Goal: Check status: Check status

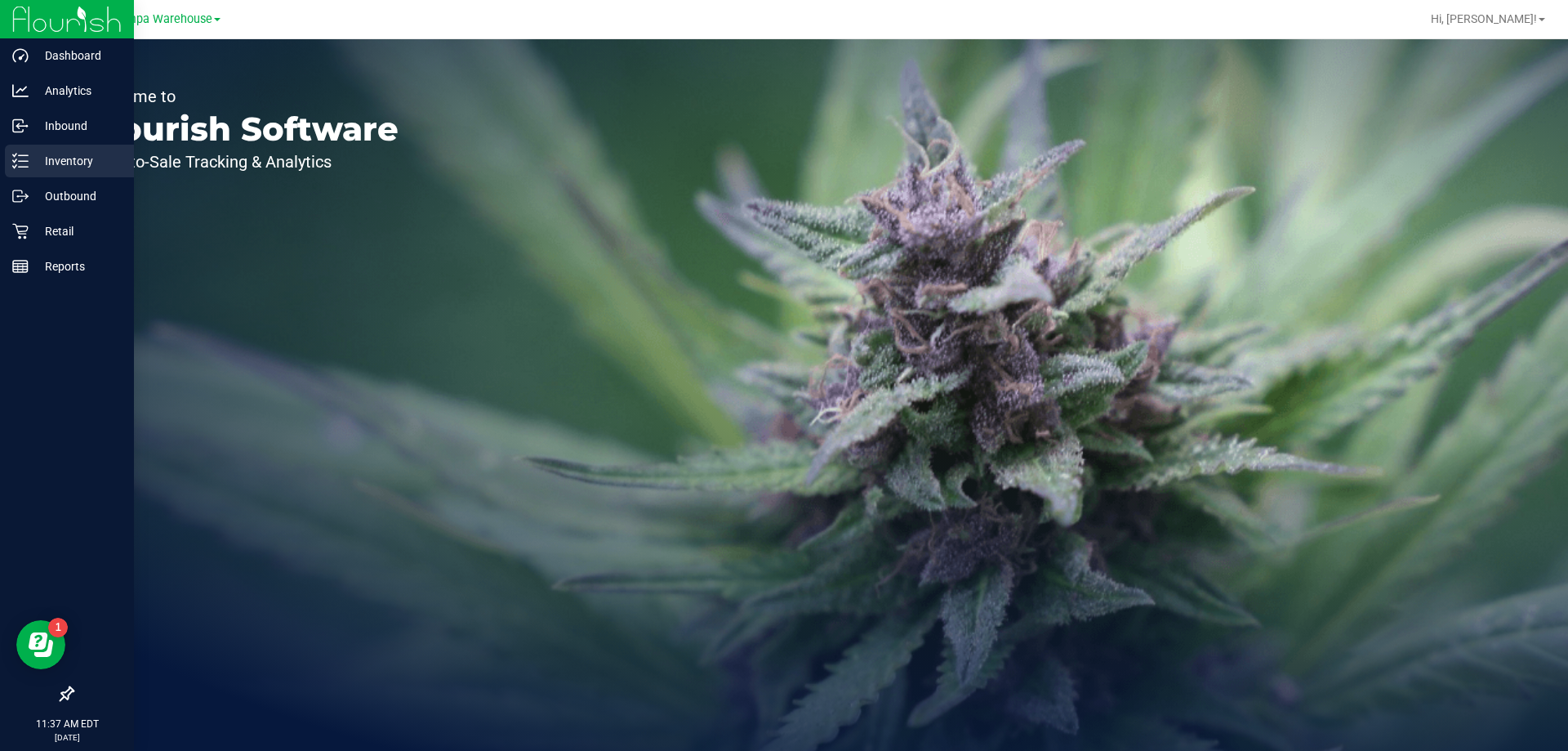
click at [65, 173] on div "Inventory" at bounding box center [69, 161] width 129 height 33
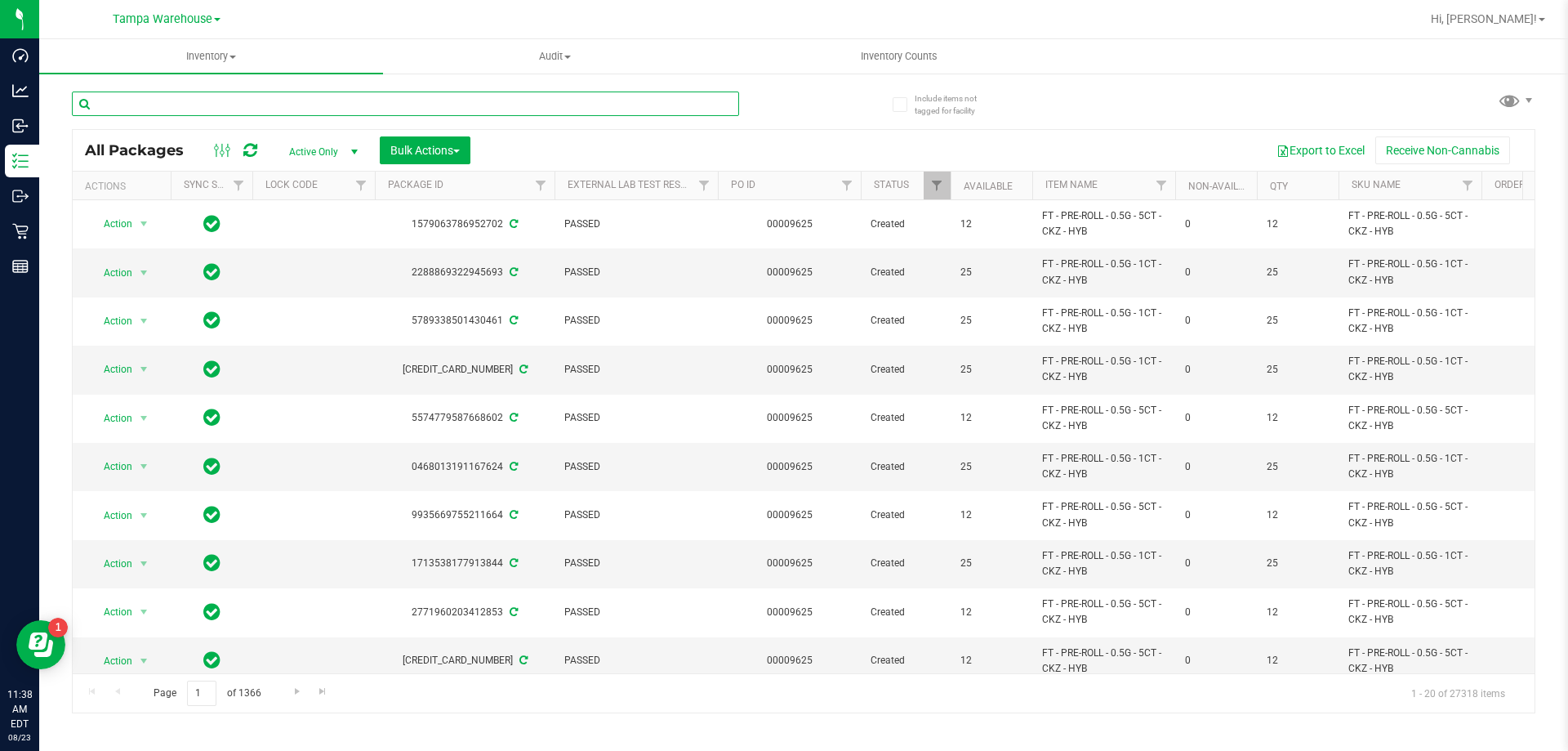
click at [308, 106] on input "text" at bounding box center [405, 103] width 667 height 24
paste input "FT - HASH COIN - 2G - SAT"
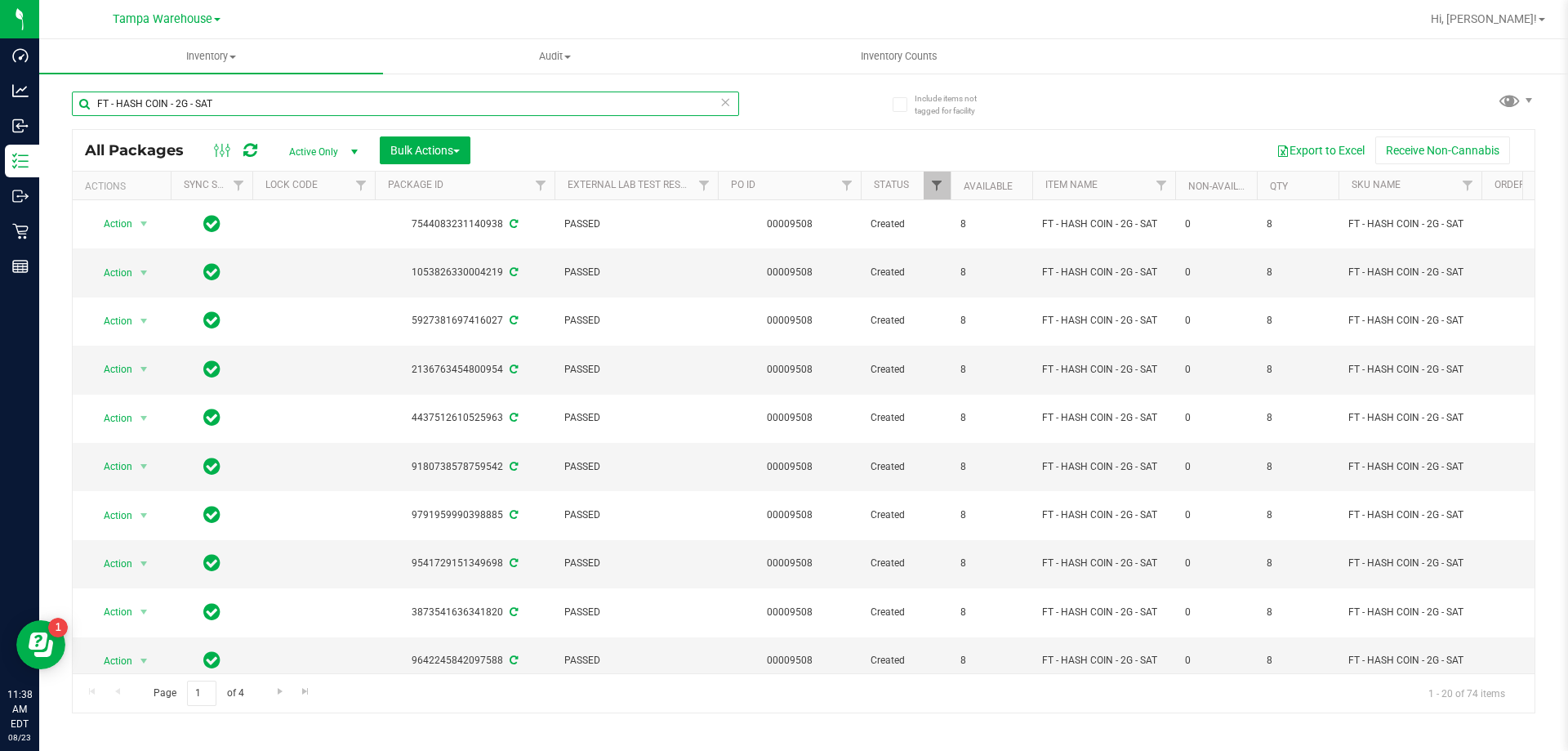
type input "FT - HASH COIN - 2G - SAT"
click at [942, 190] on span "Filter" at bounding box center [937, 186] width 13 height 13
click at [934, 192] on span "Filter" at bounding box center [937, 186] width 13 height 13
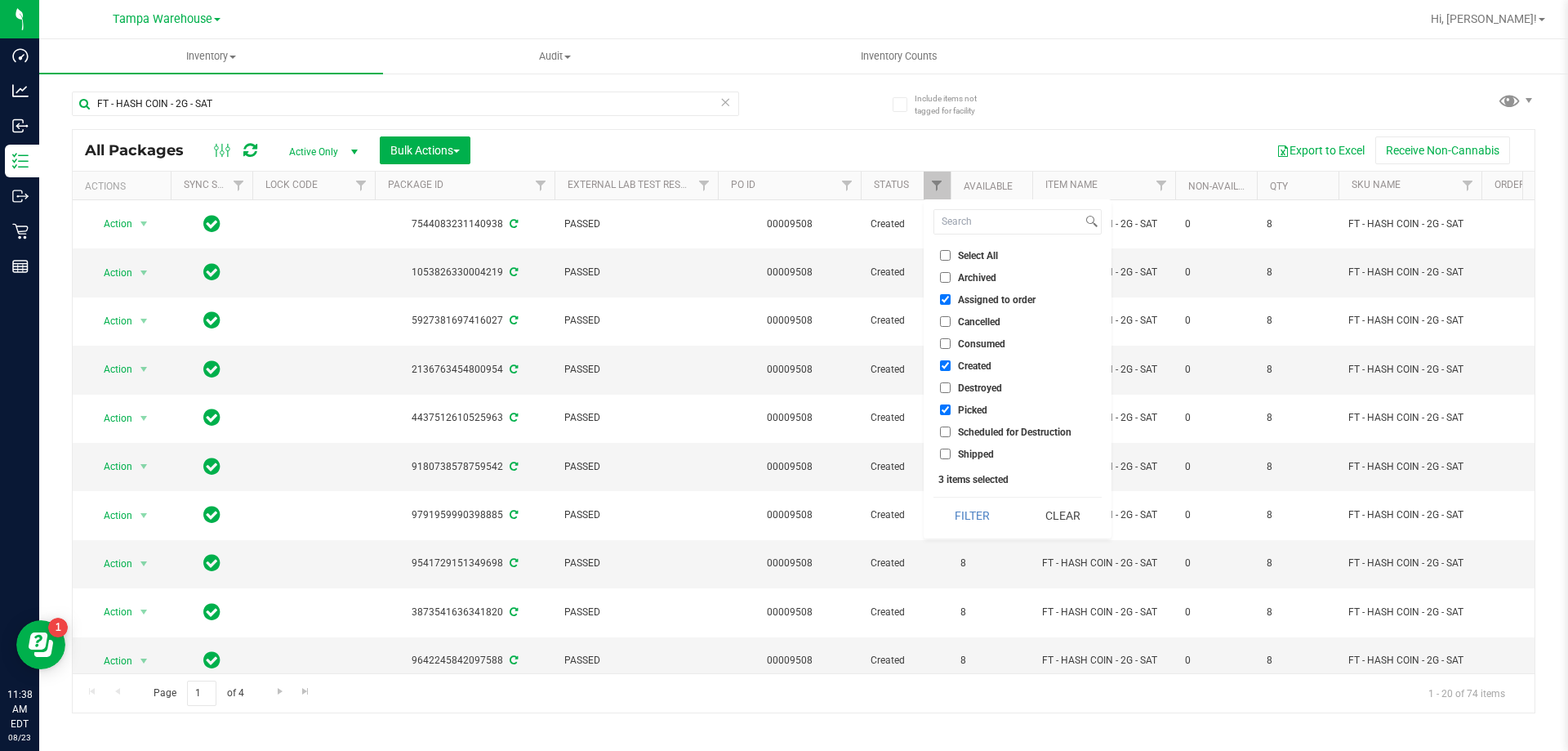
click at [950, 405] on input "Picked" at bounding box center [944, 409] width 11 height 11
checkbox input "false"
click at [944, 294] on input "Assigned to order" at bounding box center [944, 298] width 11 height 11
checkbox input "false"
click at [948, 360] on input "Created" at bounding box center [944, 365] width 11 height 11
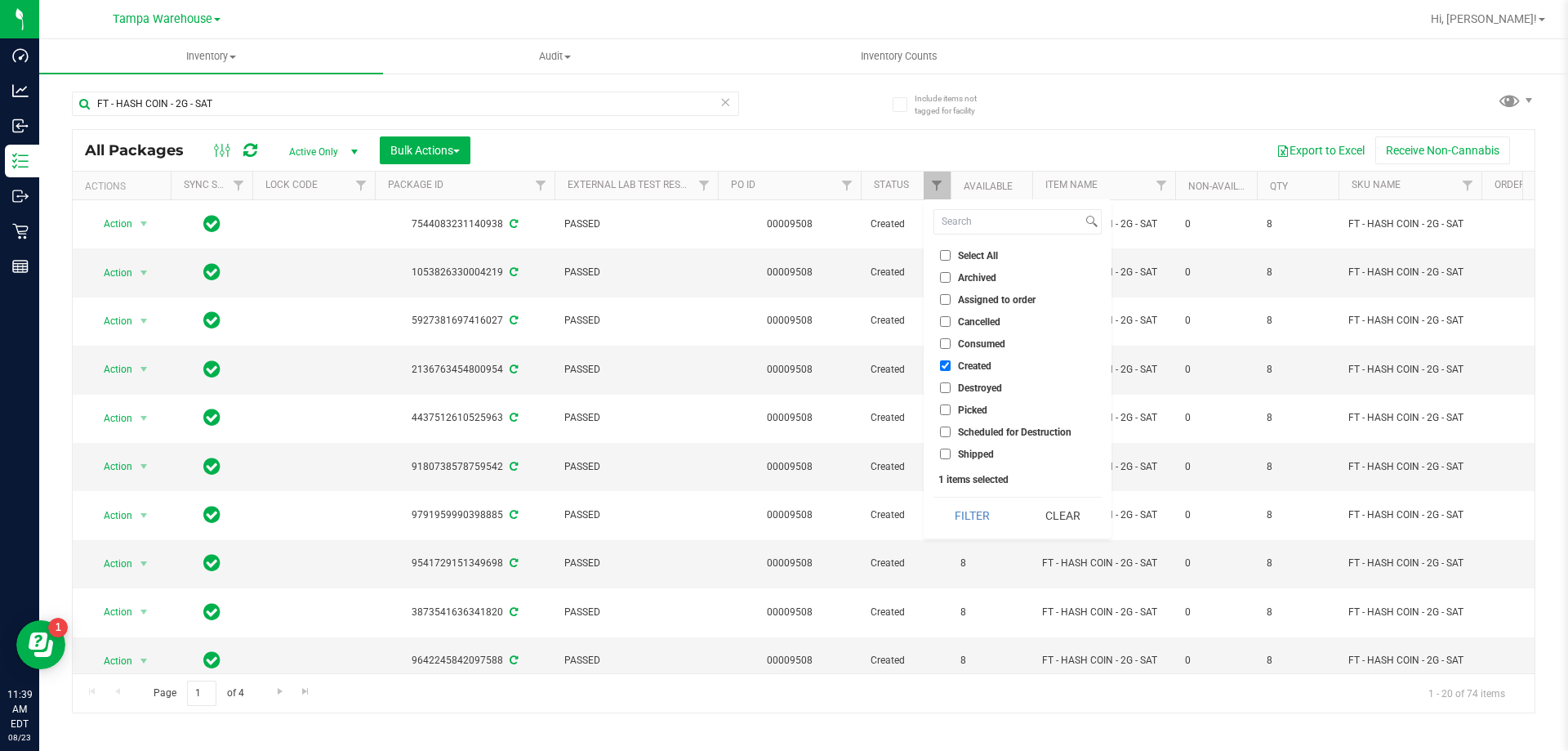
checkbox input "false"
click at [949, 456] on input "Shipped" at bounding box center [944, 453] width 11 height 11
checkbox input "true"
click at [966, 504] on button "Filter" at bounding box center [972, 515] width 78 height 36
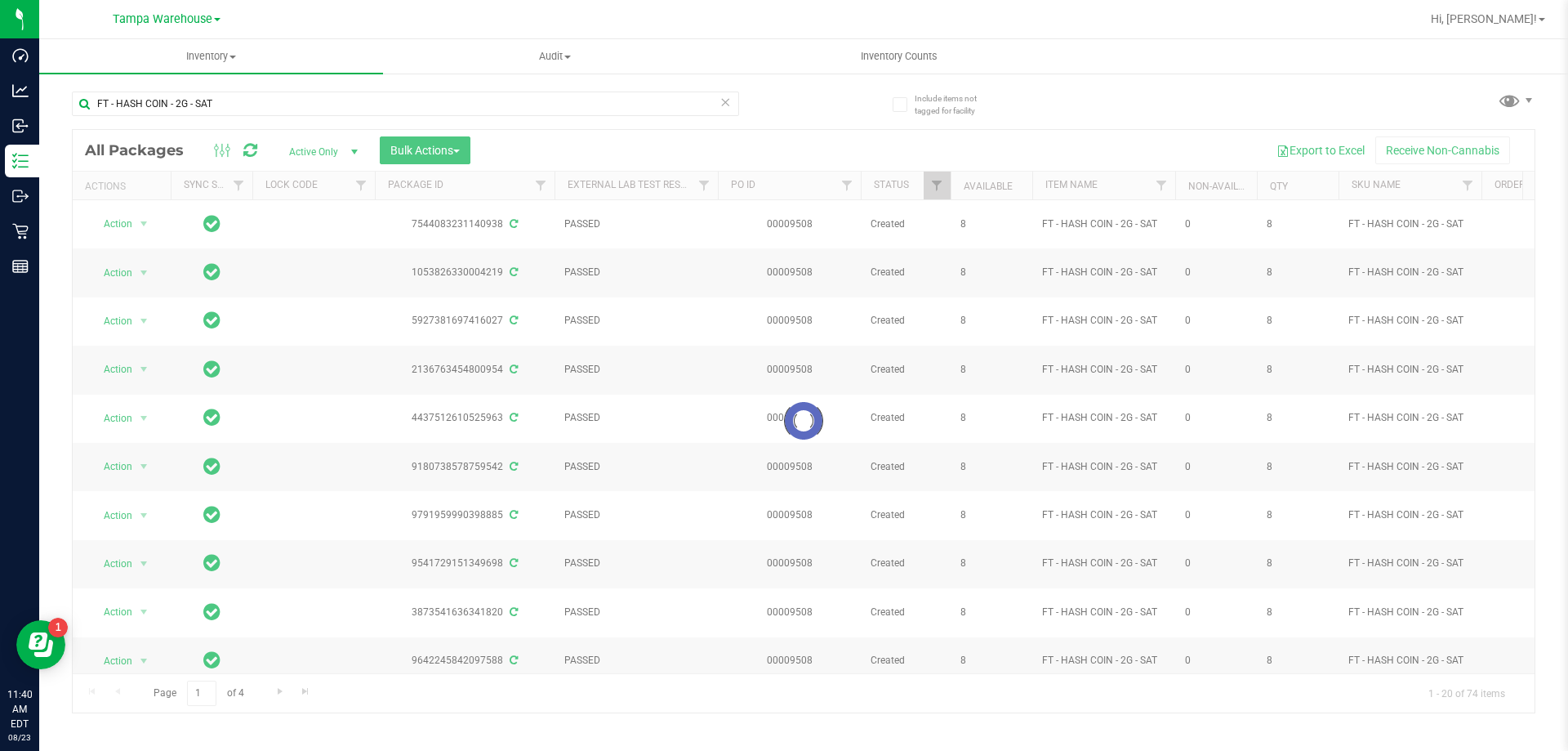
click at [397, 667] on div at bounding box center [804, 421] width 1462 height 583
click at [1300, 669] on div at bounding box center [804, 421] width 1462 height 583
click at [1027, 475] on div at bounding box center [804, 421] width 1462 height 583
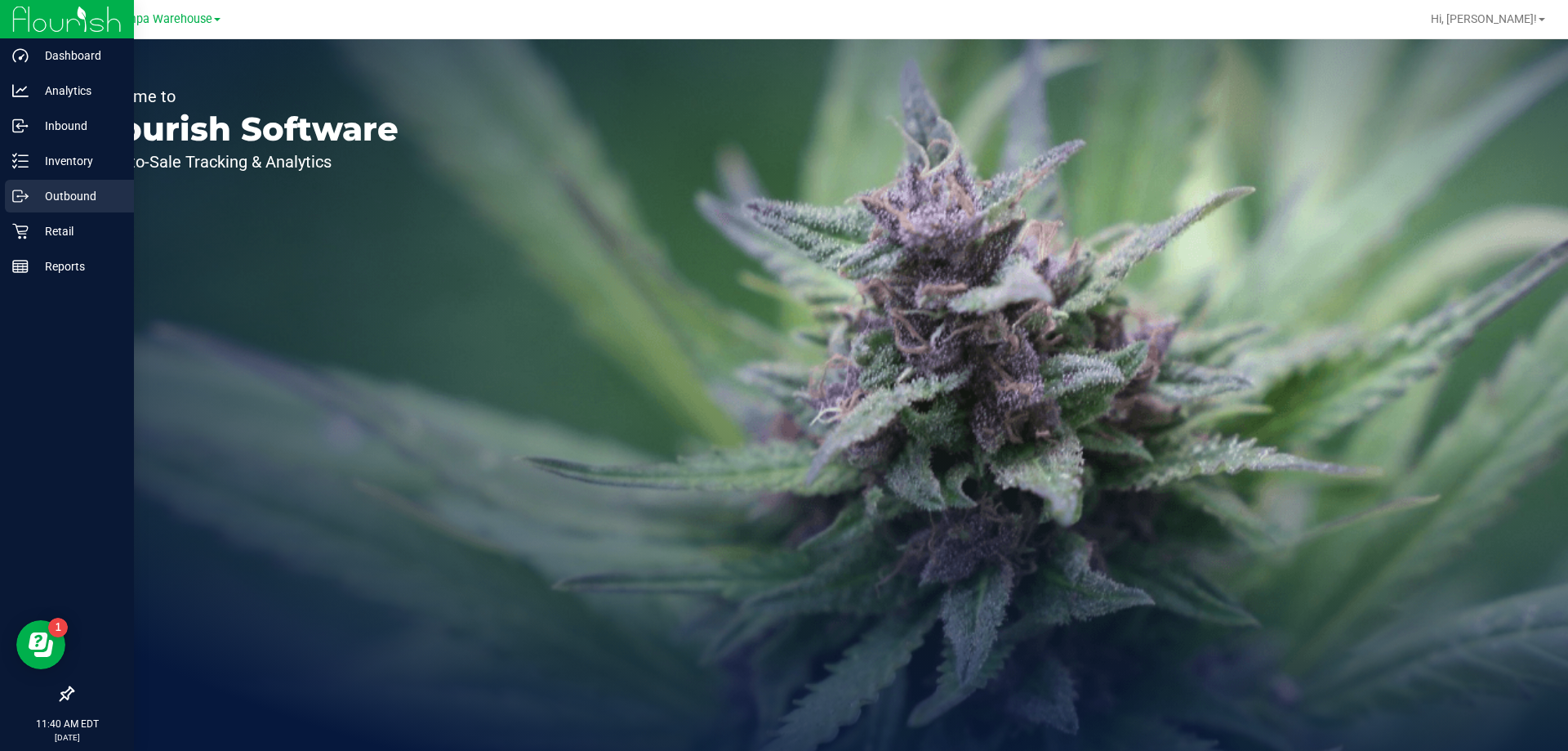
click at [93, 203] on p "Outbound" at bounding box center [78, 195] width 98 height 19
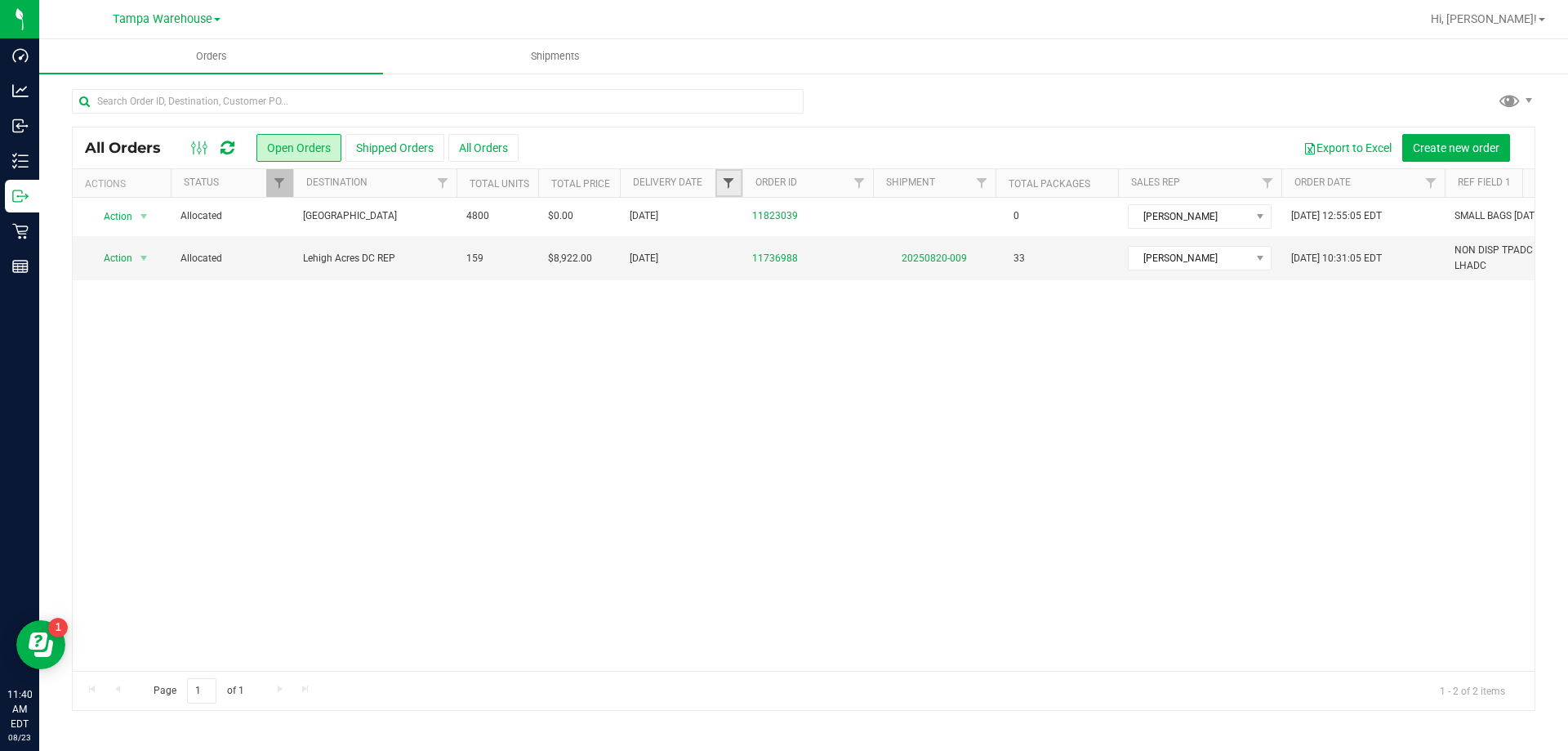
click at [724, 181] on span "Filter" at bounding box center [729, 183] width 13 height 13
click at [879, 289] on span "select" at bounding box center [881, 282] width 24 height 23
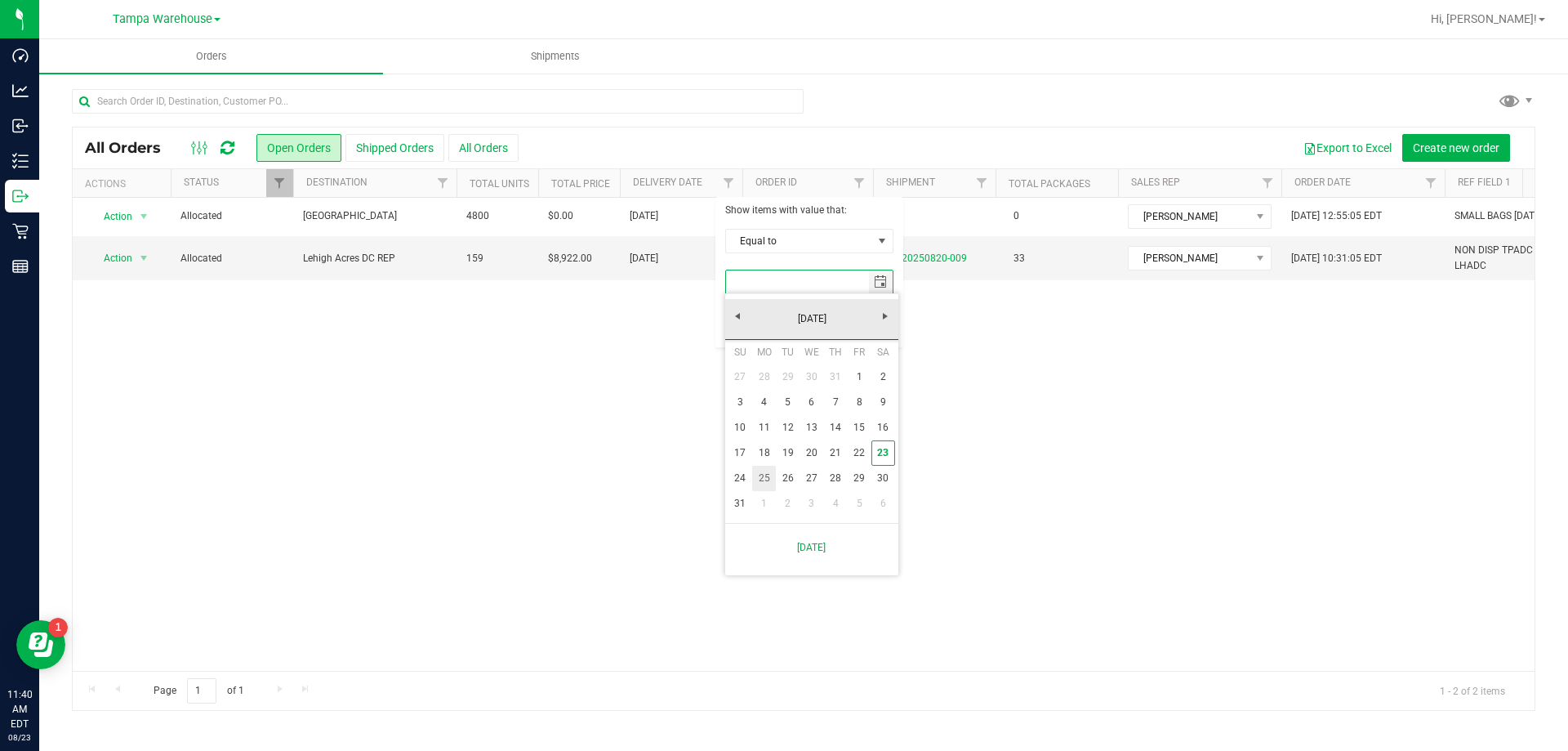
click at [761, 484] on link "25" at bounding box center [763, 479] width 24 height 25
type input "8/25/2025"
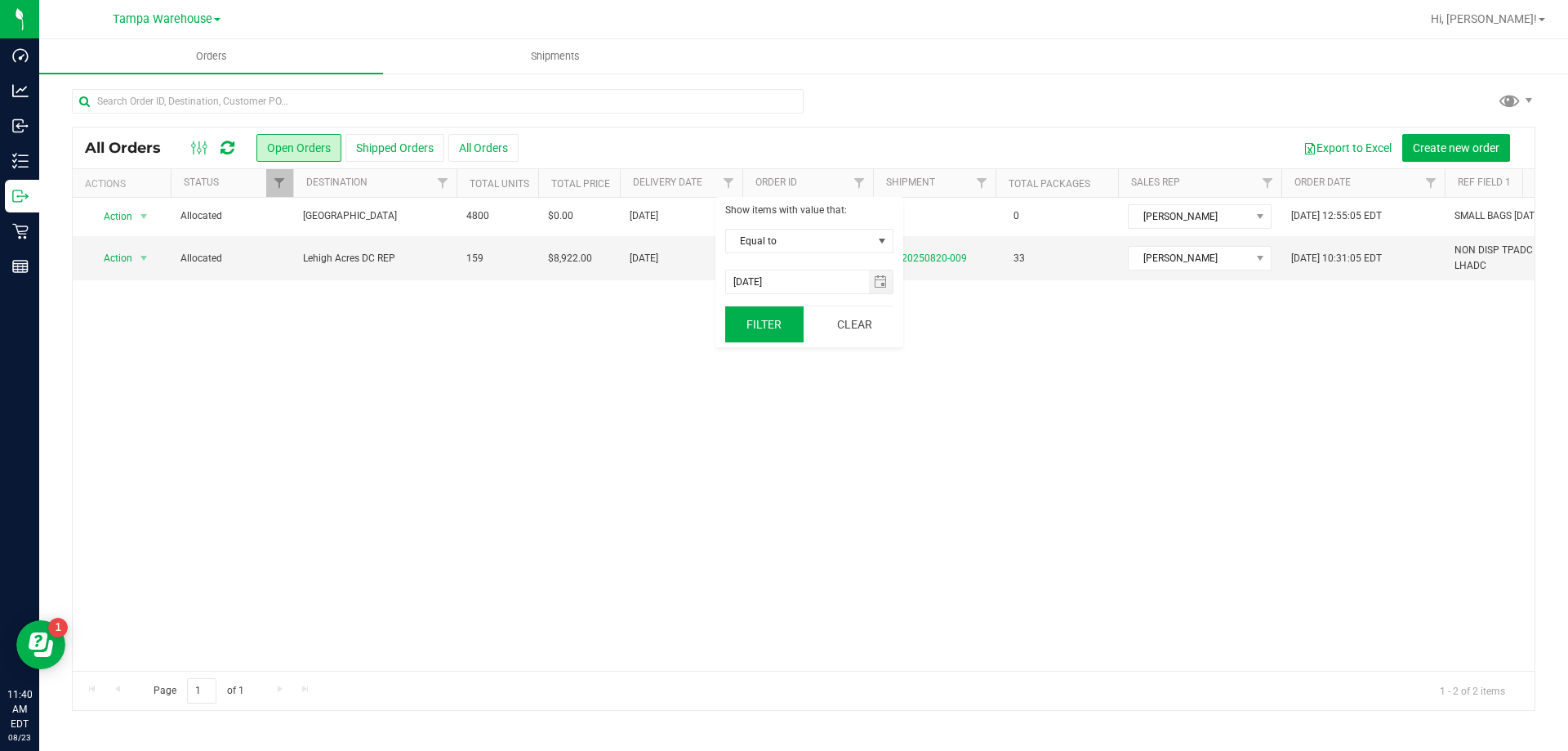
click at [756, 321] on button "Filter" at bounding box center [763, 324] width 78 height 36
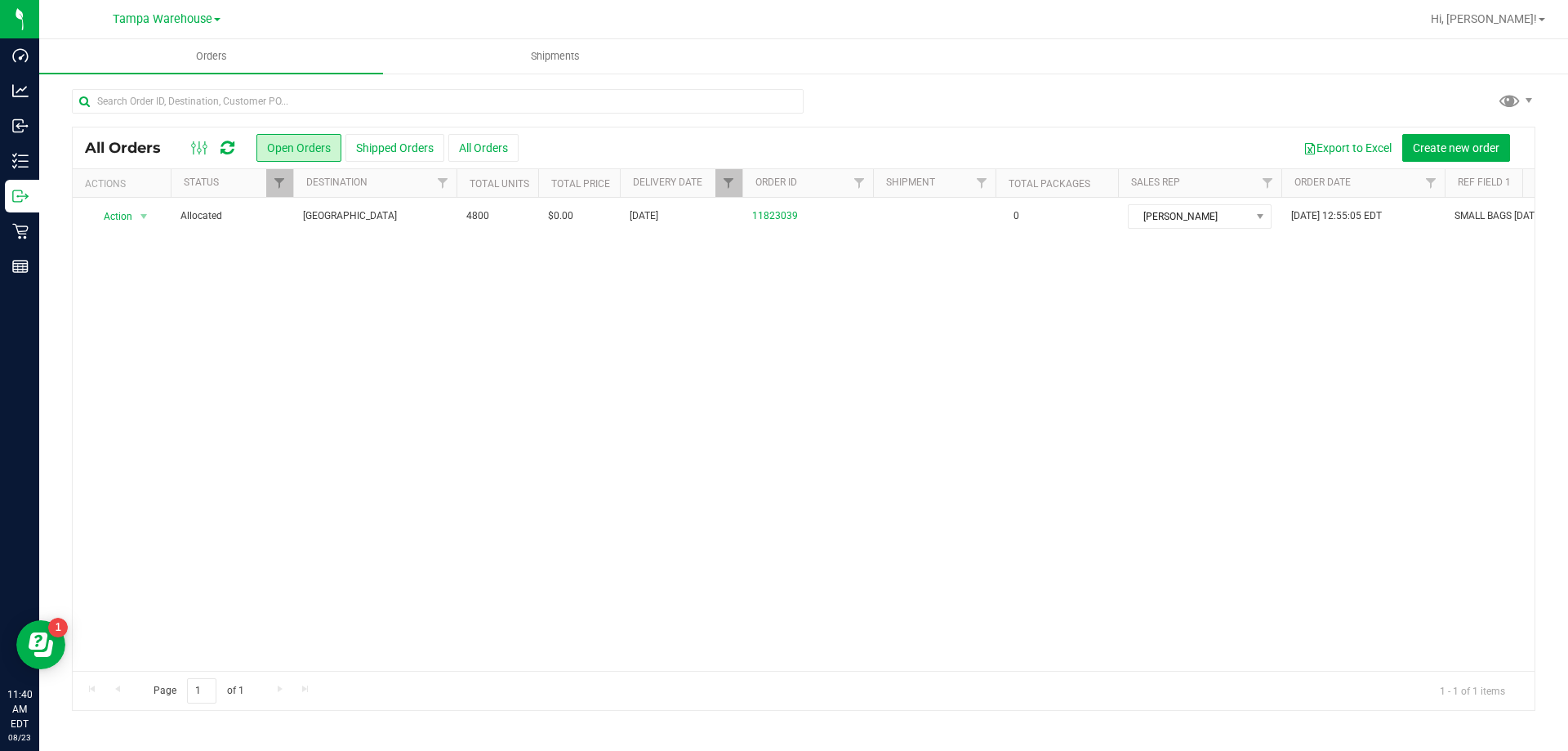
click at [379, 145] on button "Shipped Orders" at bounding box center [395, 147] width 99 height 28
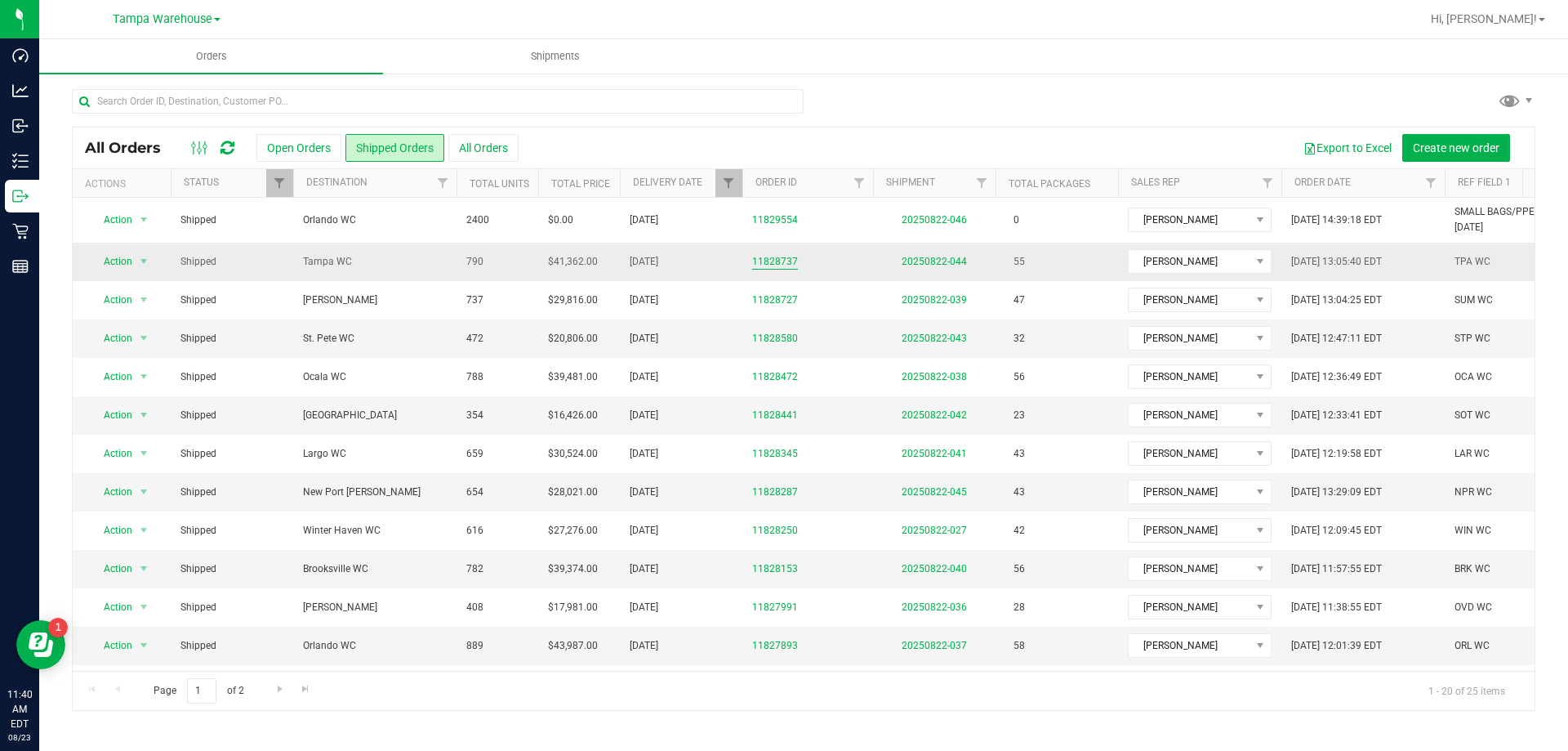
click at [782, 256] on link "11828737" at bounding box center [775, 262] width 46 height 15
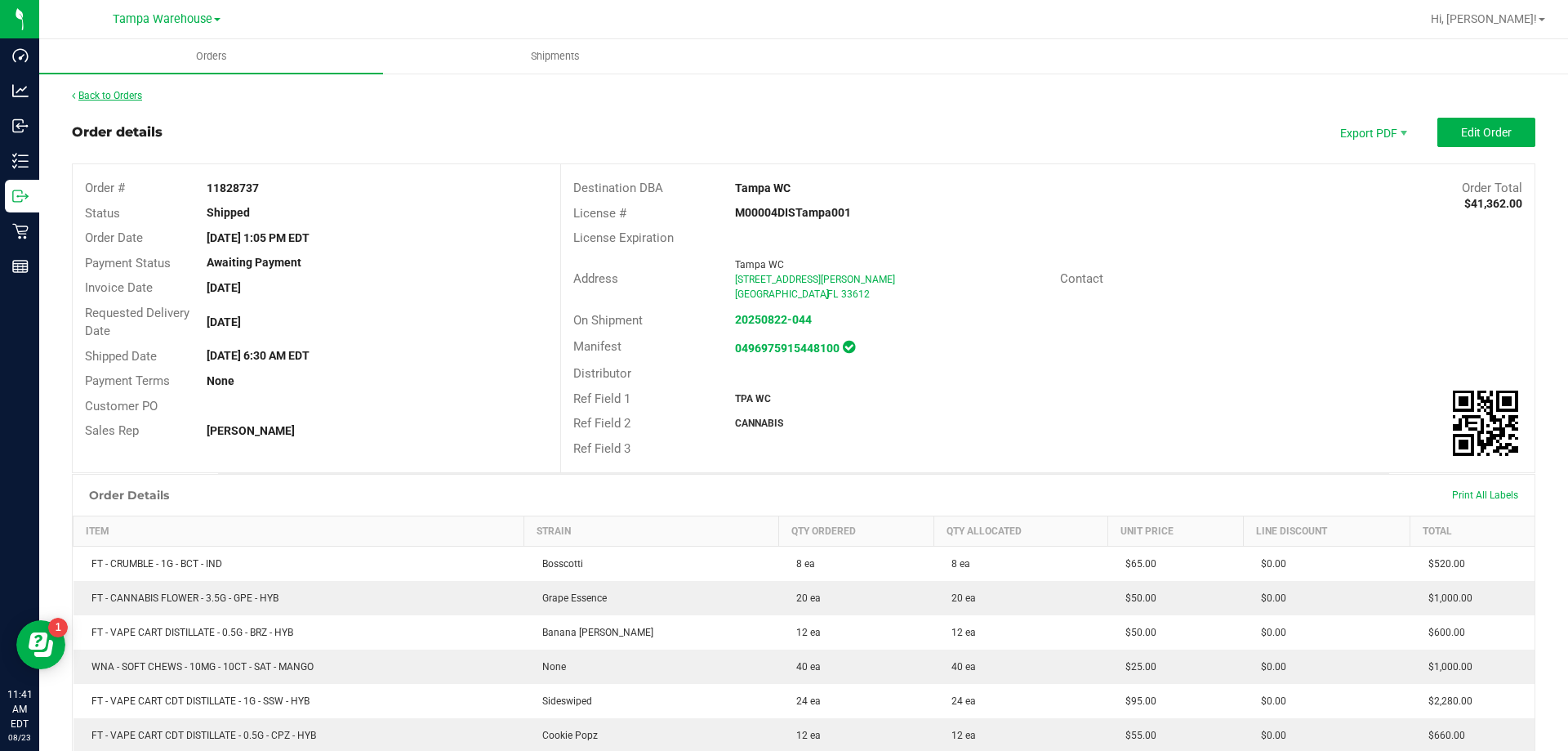
click at [132, 96] on link "Back to Orders" at bounding box center [107, 95] width 70 height 12
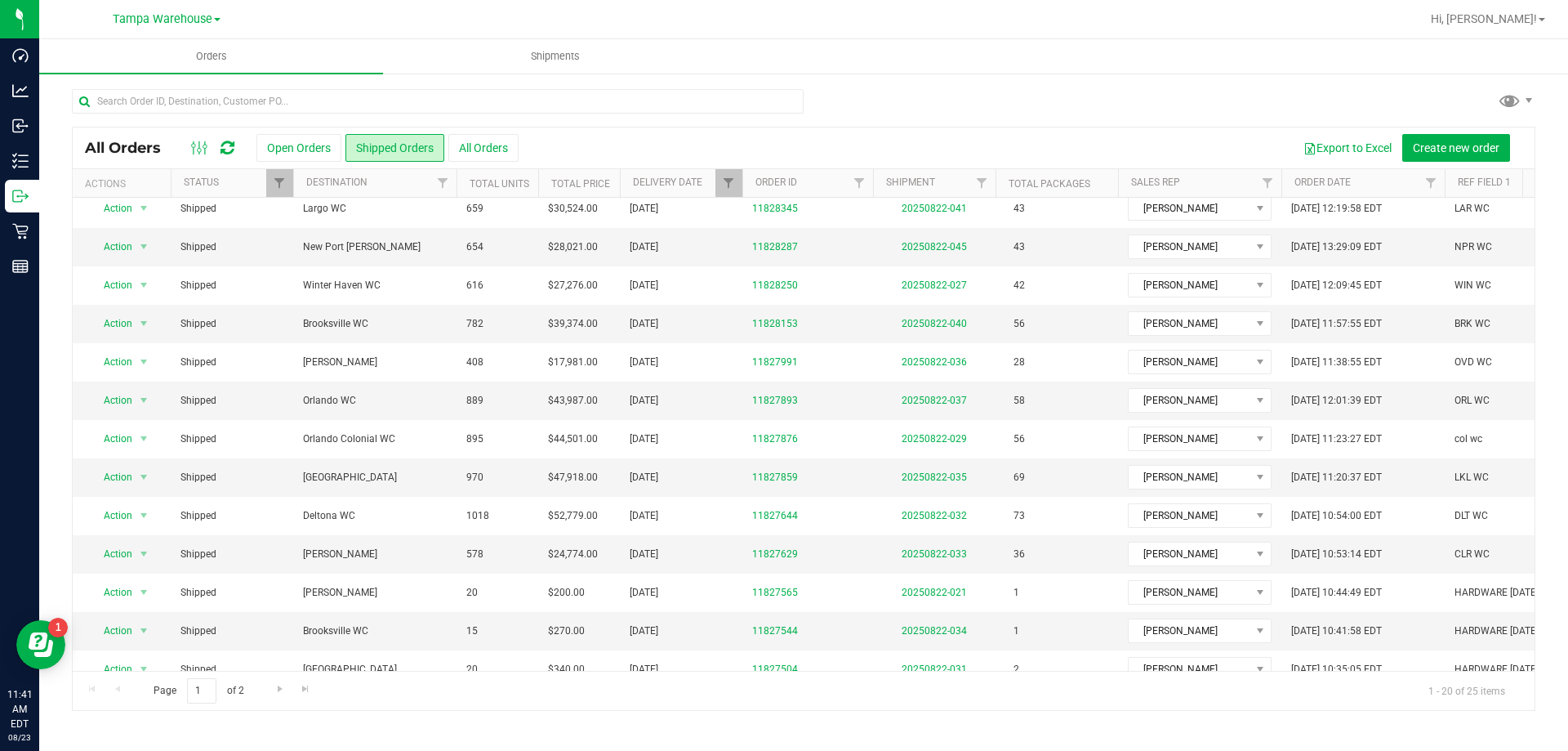
scroll to position [313, 0]
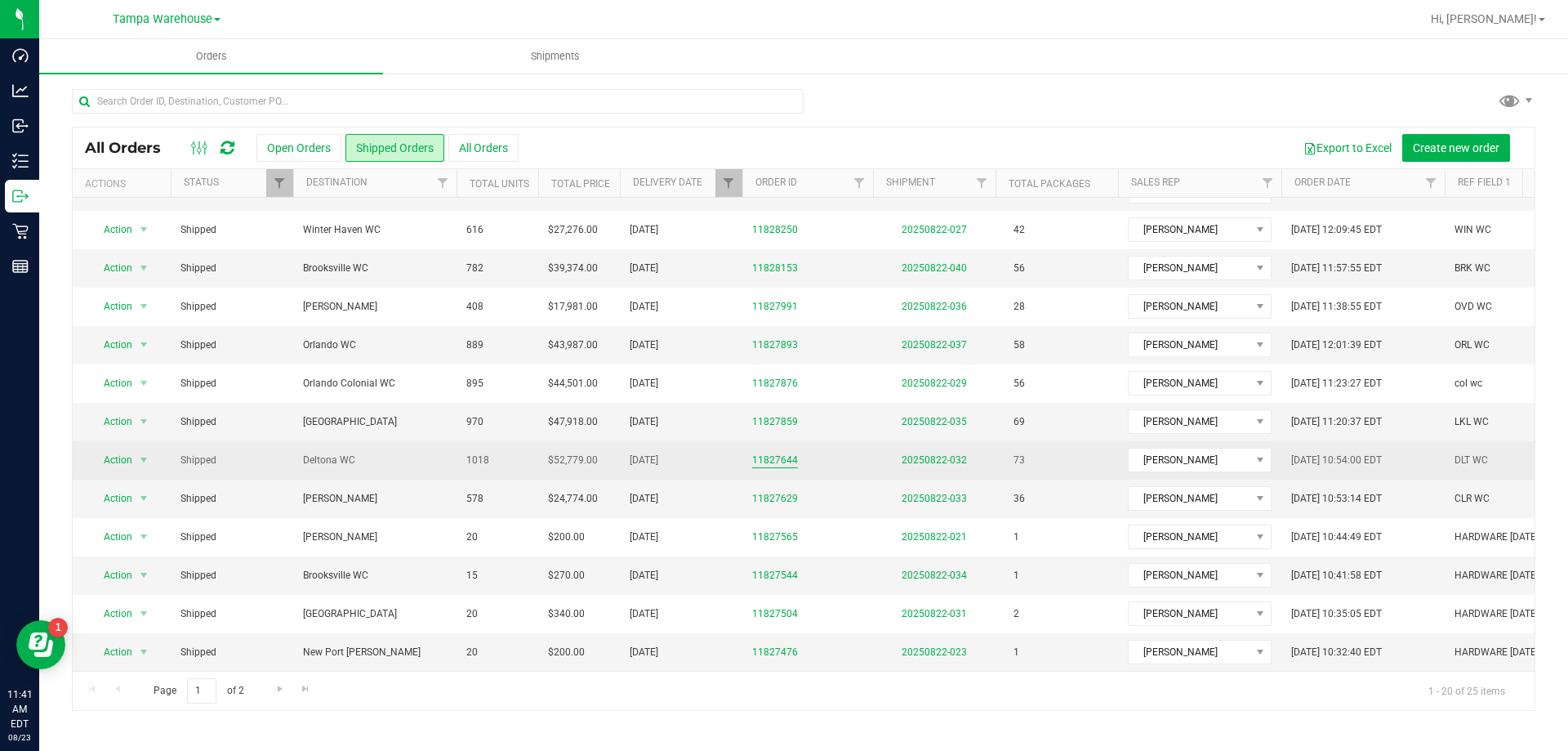
click at [767, 453] on link "11827644" at bounding box center [775, 460] width 46 height 15
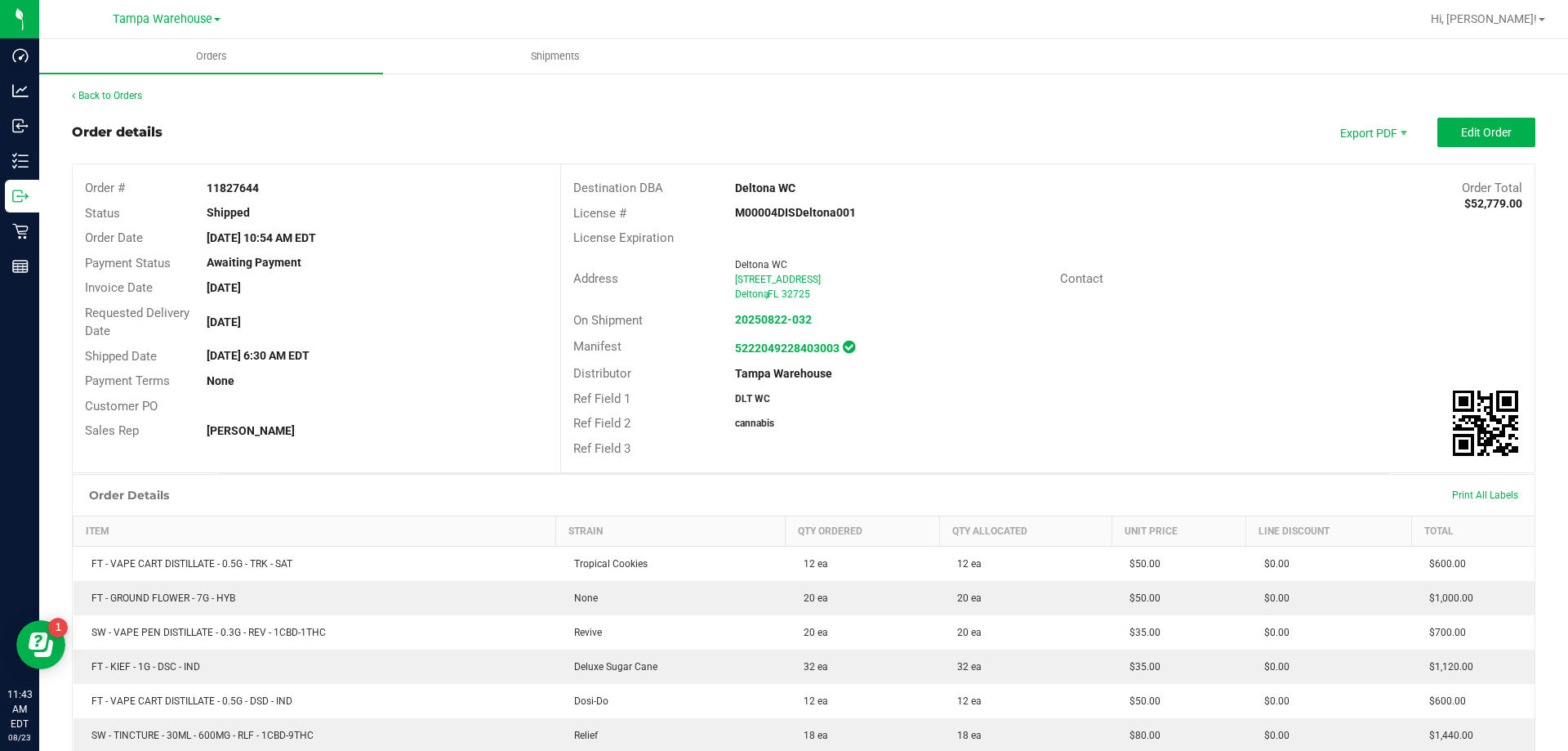
click at [126, 89] on div "Back to Orders" at bounding box center [804, 95] width 1463 height 14
click at [138, 98] on link "Back to Orders" at bounding box center [107, 95] width 70 height 12
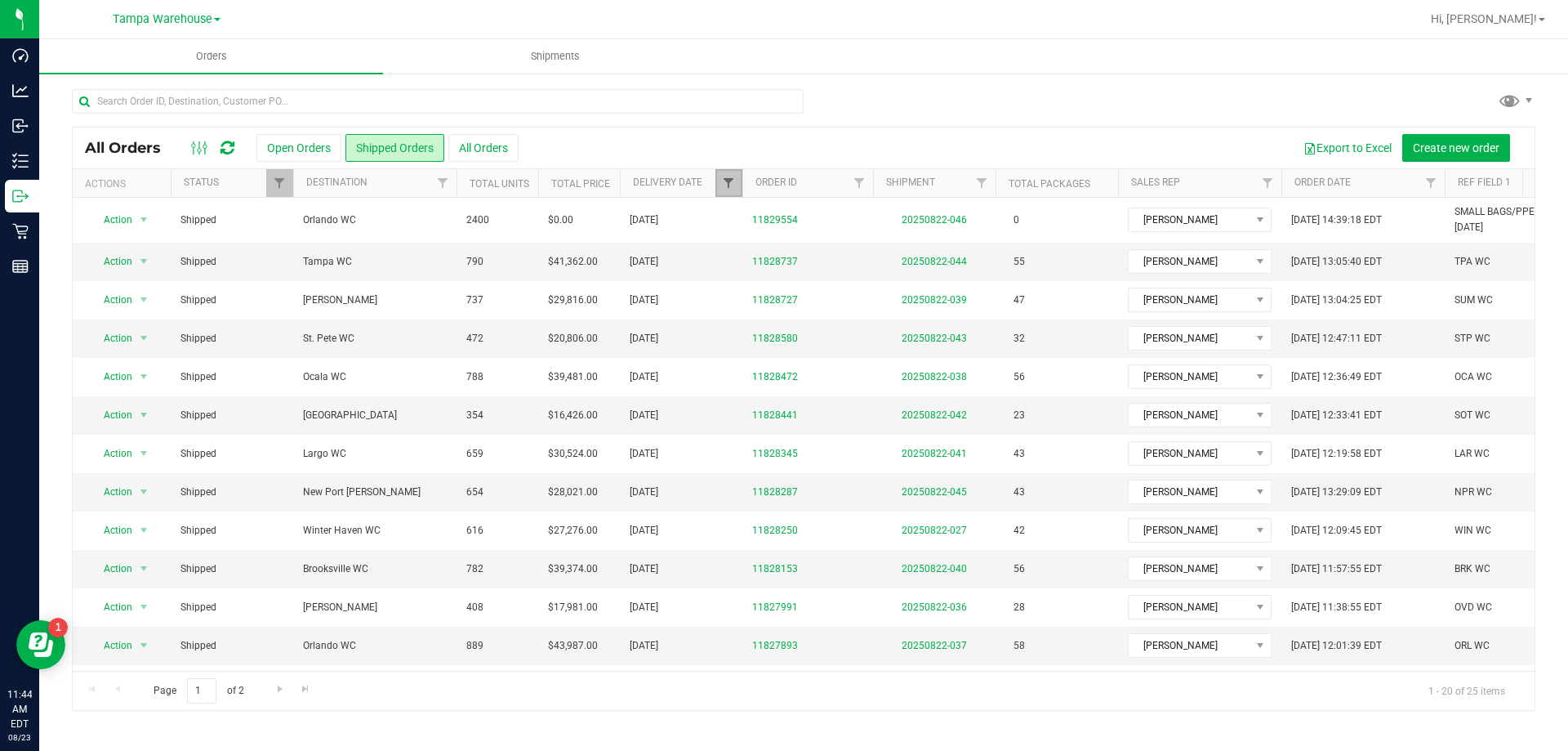
click at [724, 181] on span "Filter" at bounding box center [729, 183] width 13 height 13
click at [876, 279] on span "select" at bounding box center [881, 282] width 13 height 13
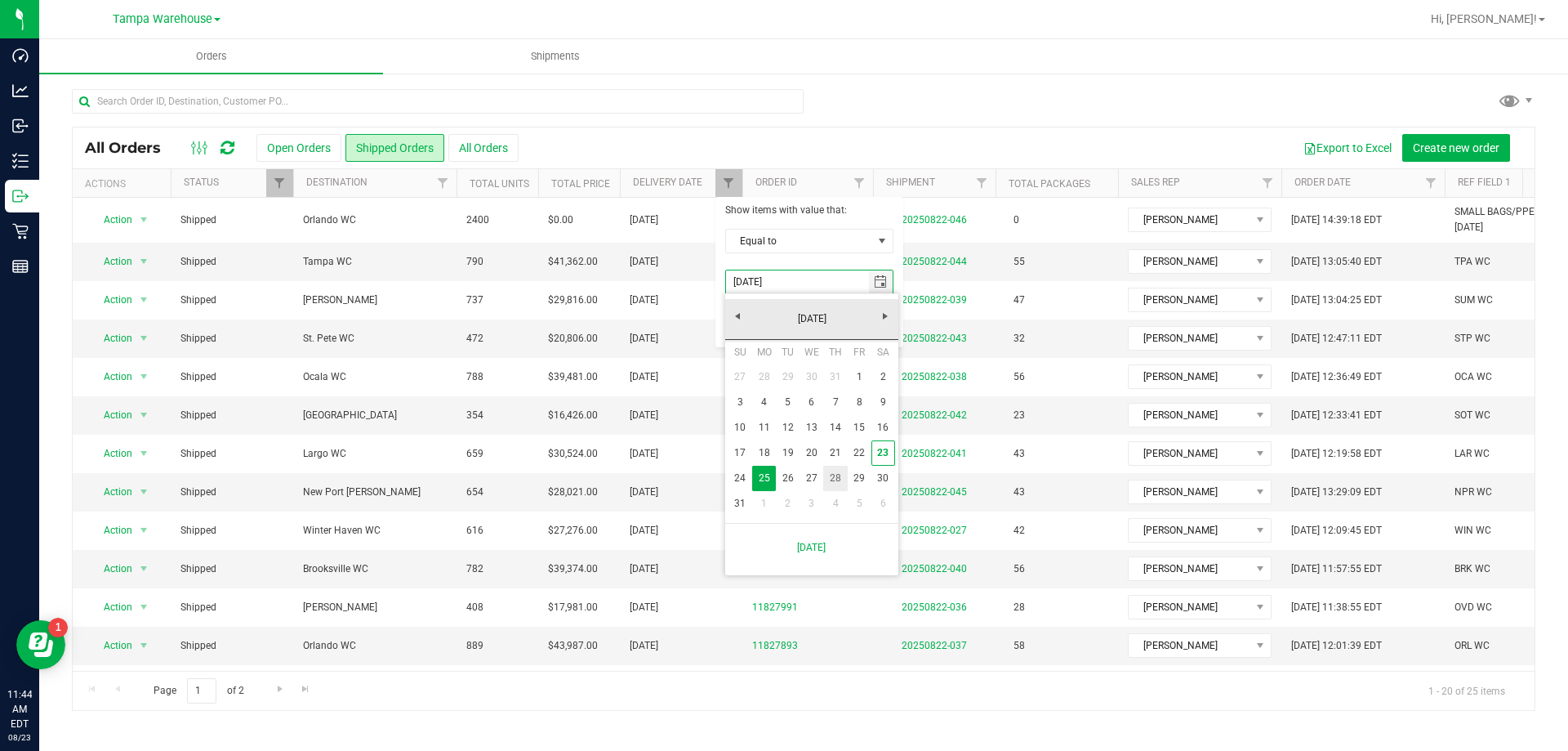
click at [832, 481] on link "28" at bounding box center [835, 479] width 24 height 25
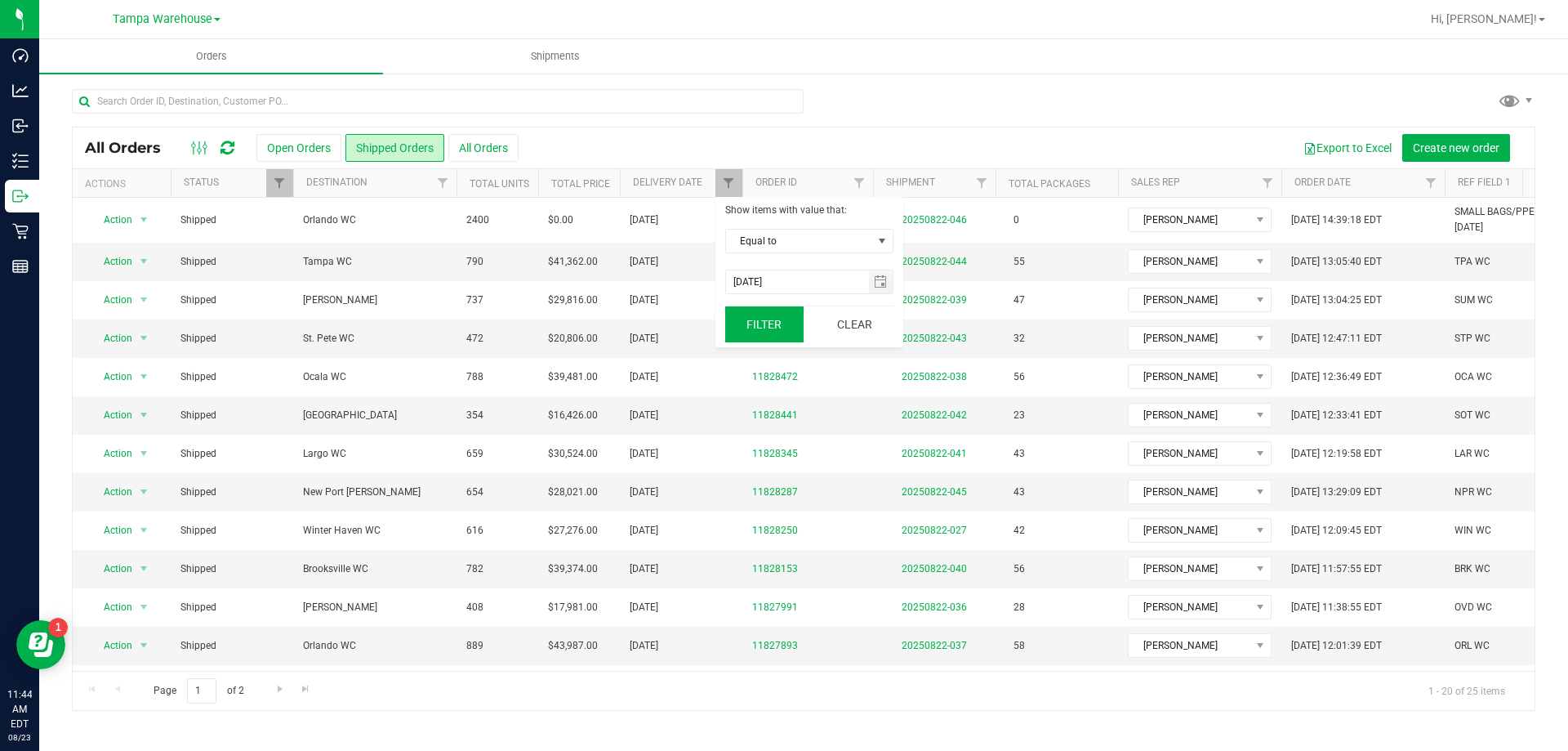
click at [758, 328] on button "Filter" at bounding box center [763, 324] width 78 height 36
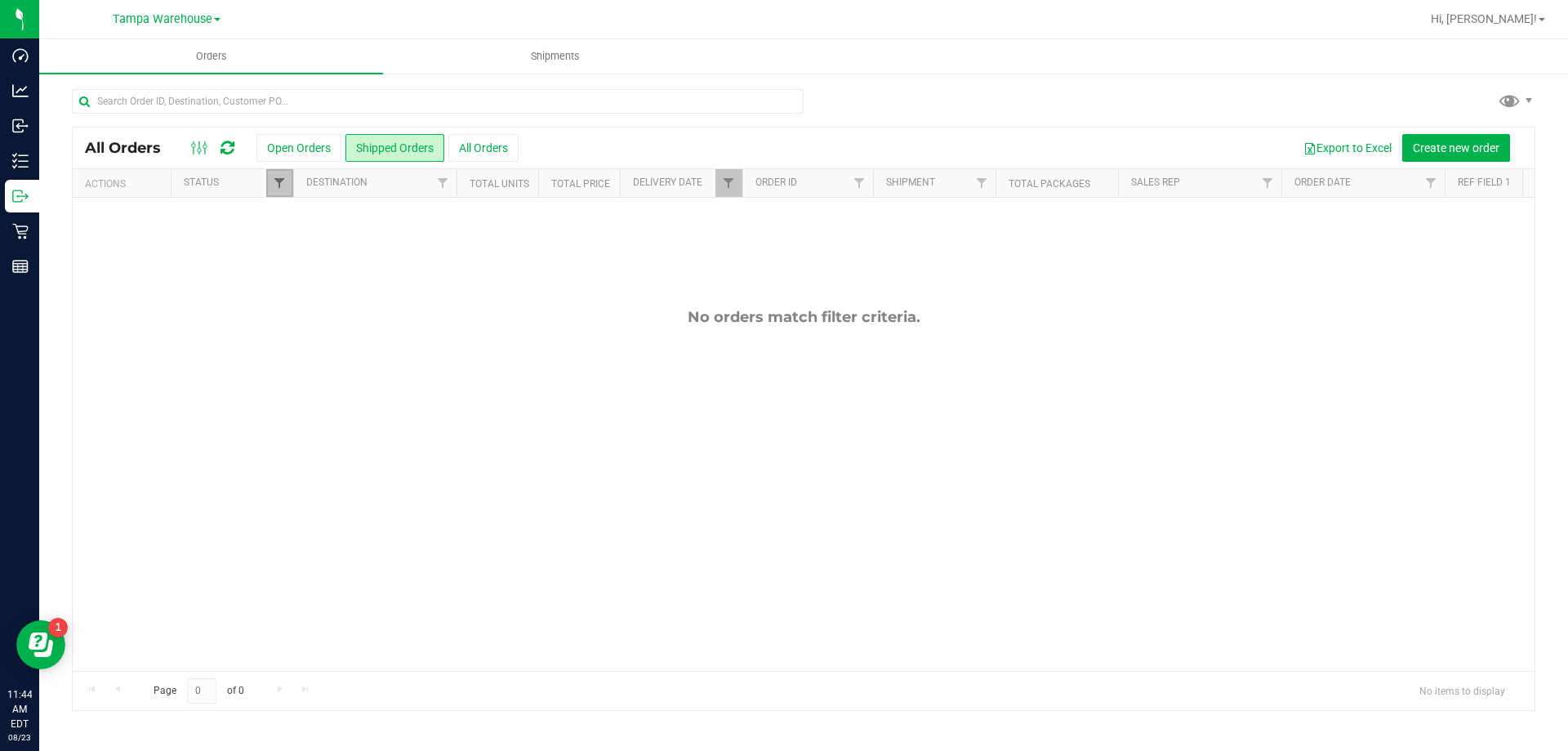
click at [279, 176] on span "Filter" at bounding box center [279, 183] width 13 height 13
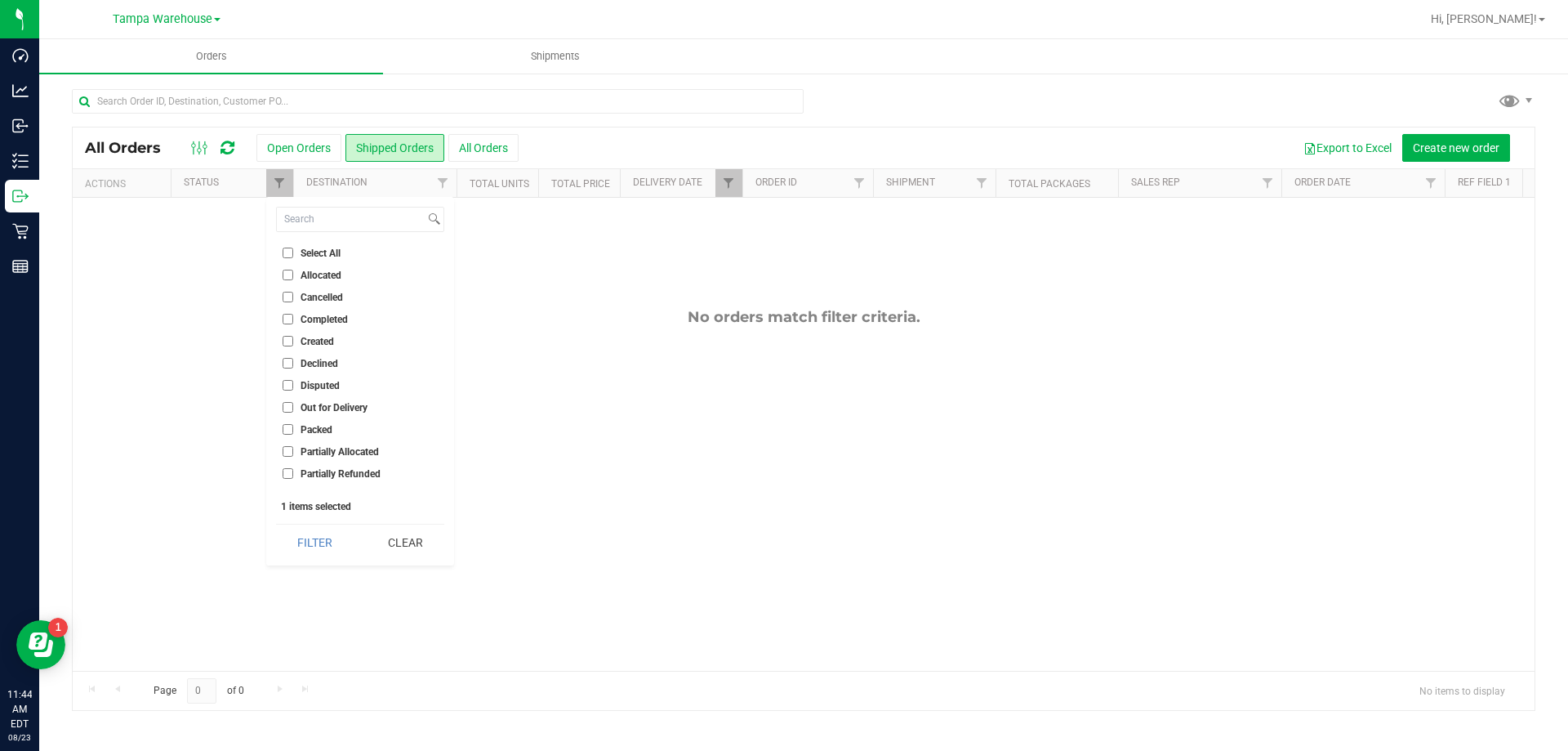
click at [903, 92] on div at bounding box center [804, 107] width 1463 height 38
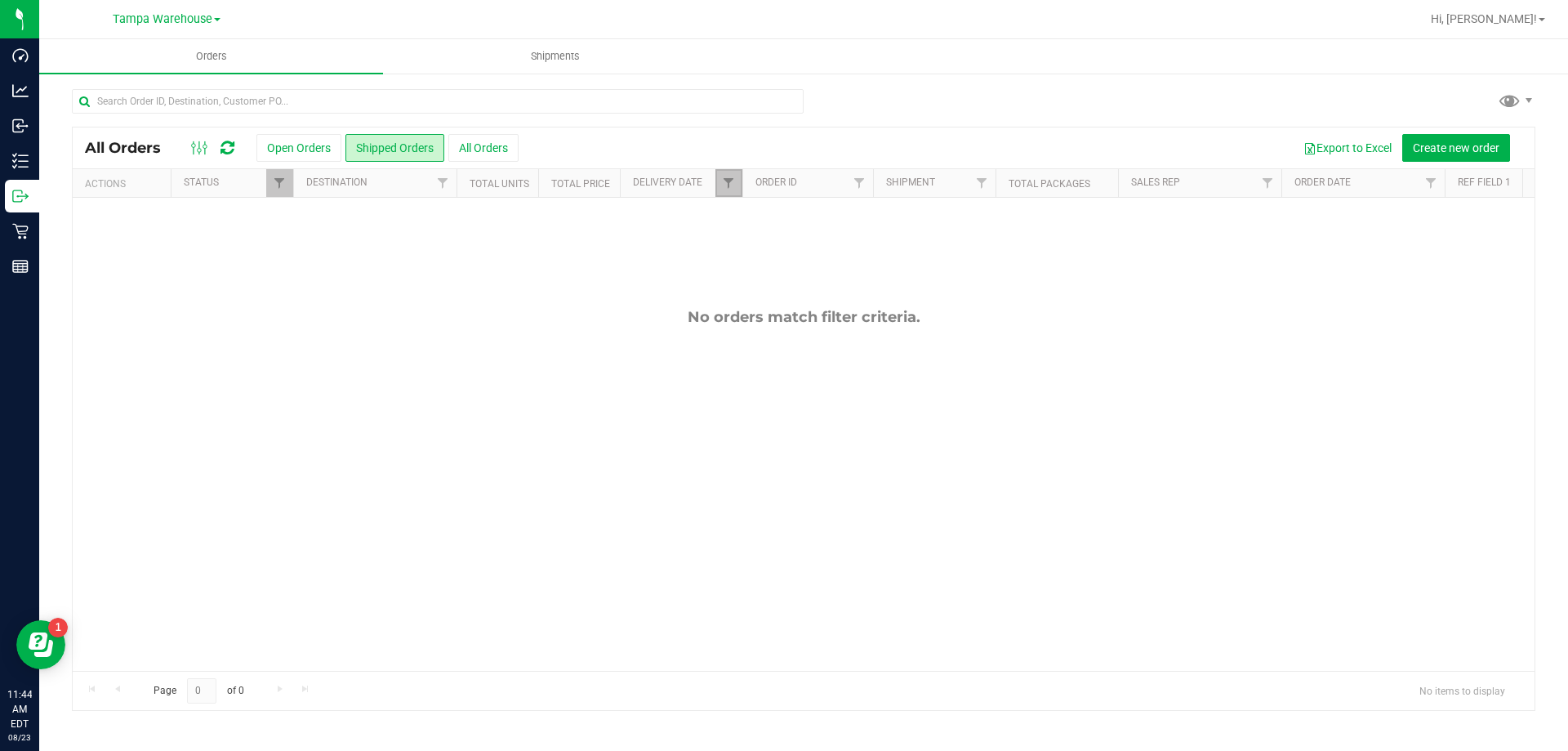
click at [737, 187] on link "Filter" at bounding box center [729, 183] width 27 height 28
click at [880, 286] on span "select" at bounding box center [881, 282] width 13 height 13
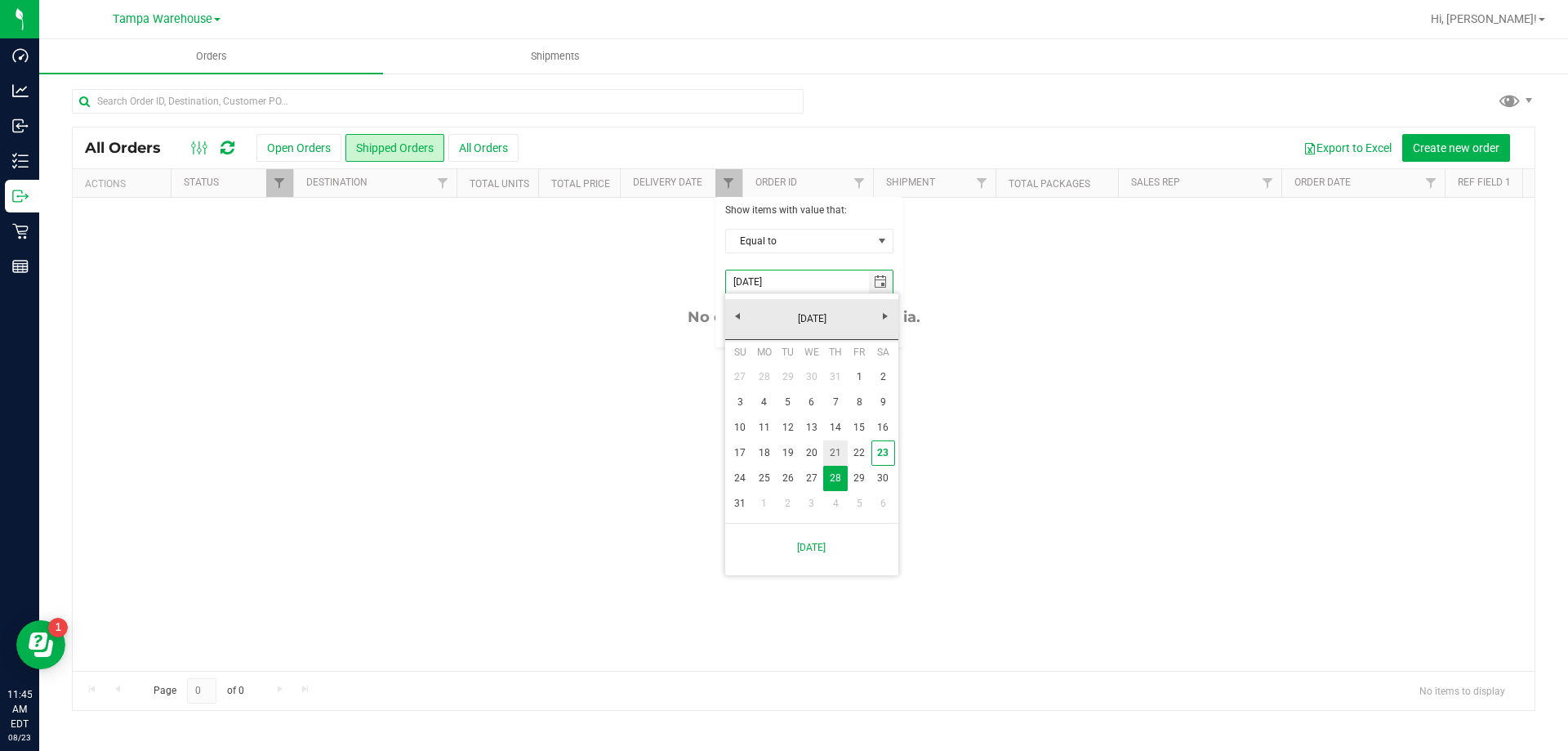
click at [830, 447] on link "21" at bounding box center [835, 453] width 24 height 25
type input "8/21/2025"
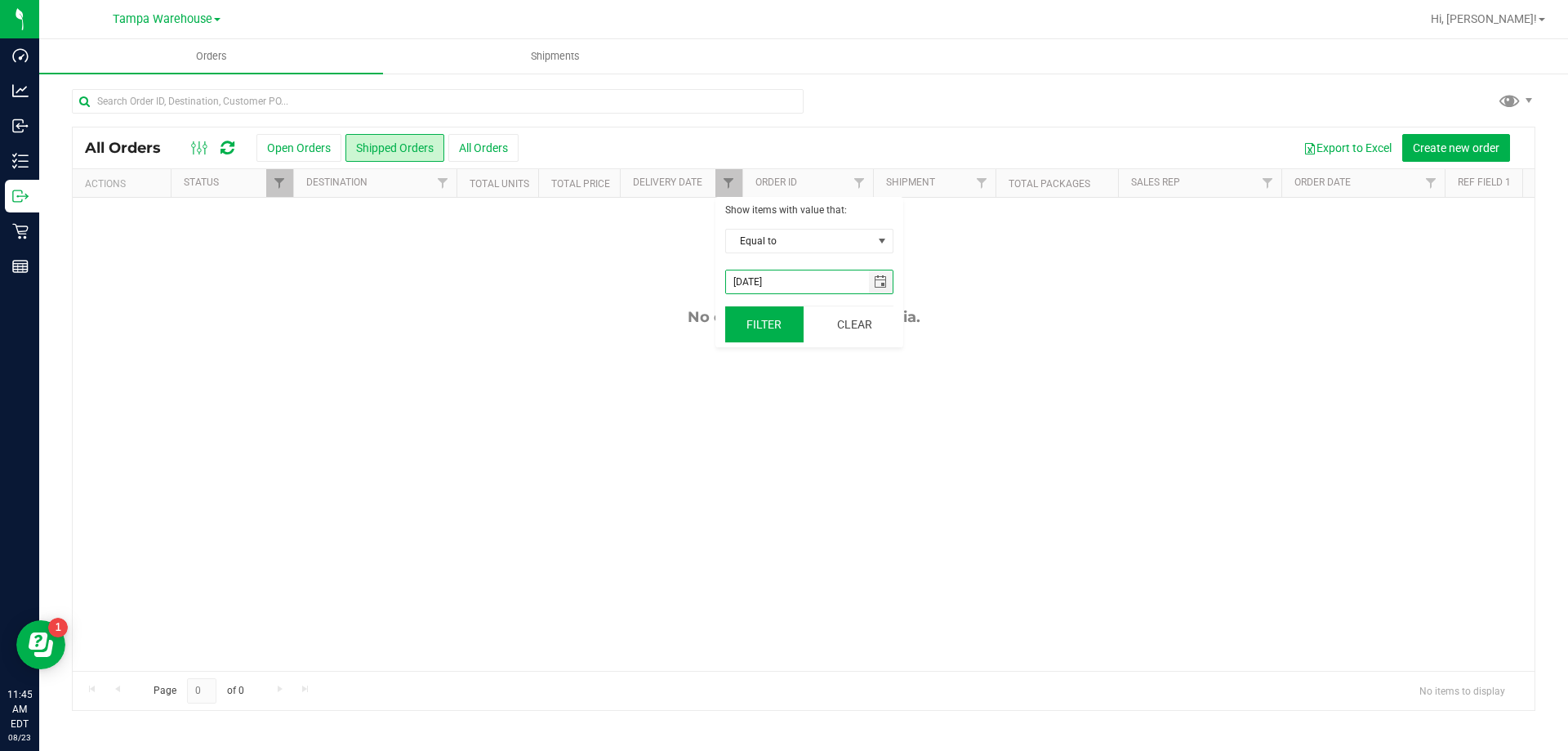
click at [747, 318] on button "Filter" at bounding box center [763, 324] width 78 height 36
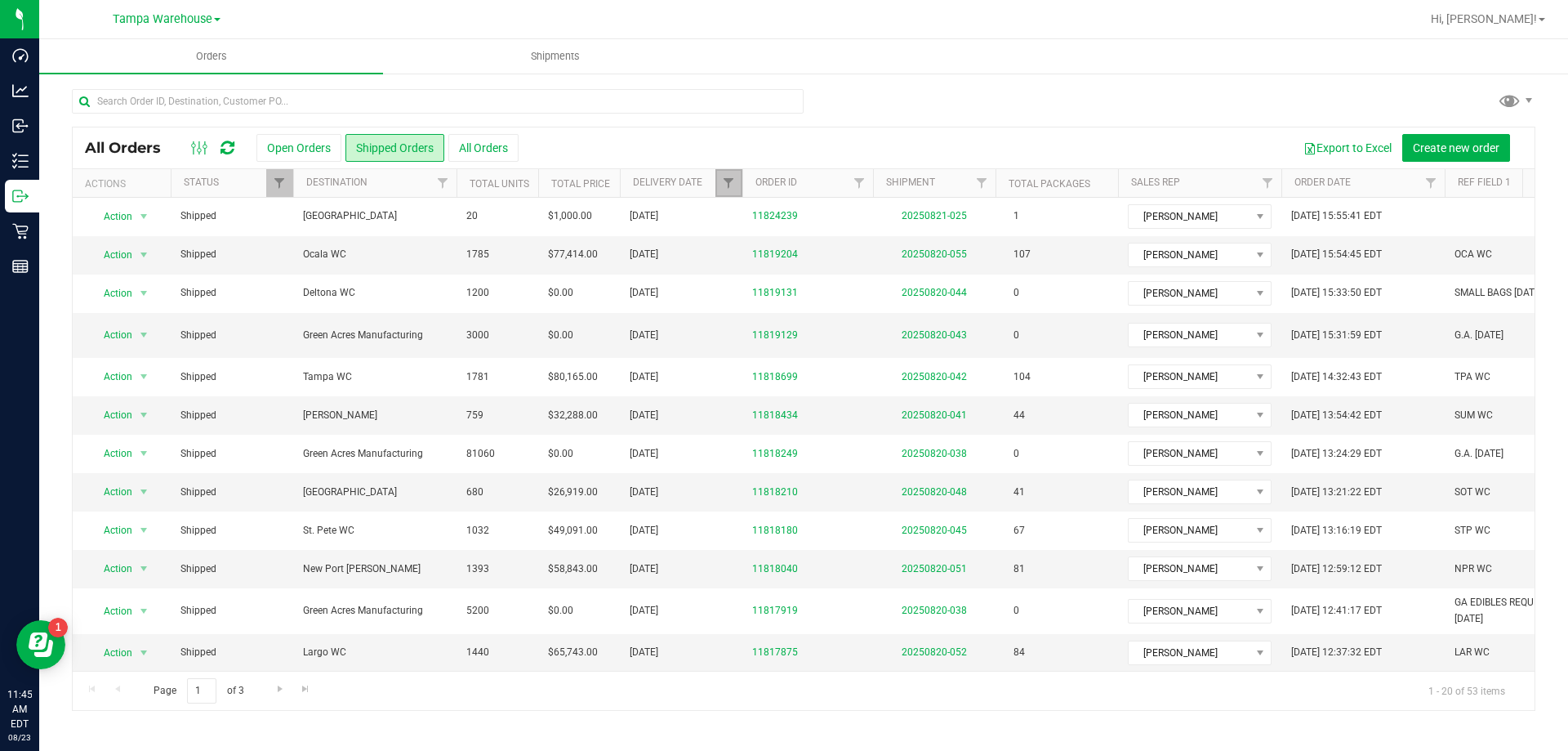
click at [729, 175] on link "Filter" at bounding box center [729, 183] width 27 height 28
click at [929, 92] on div at bounding box center [804, 107] width 1463 height 38
click at [761, 414] on link "11818434" at bounding box center [775, 415] width 46 height 15
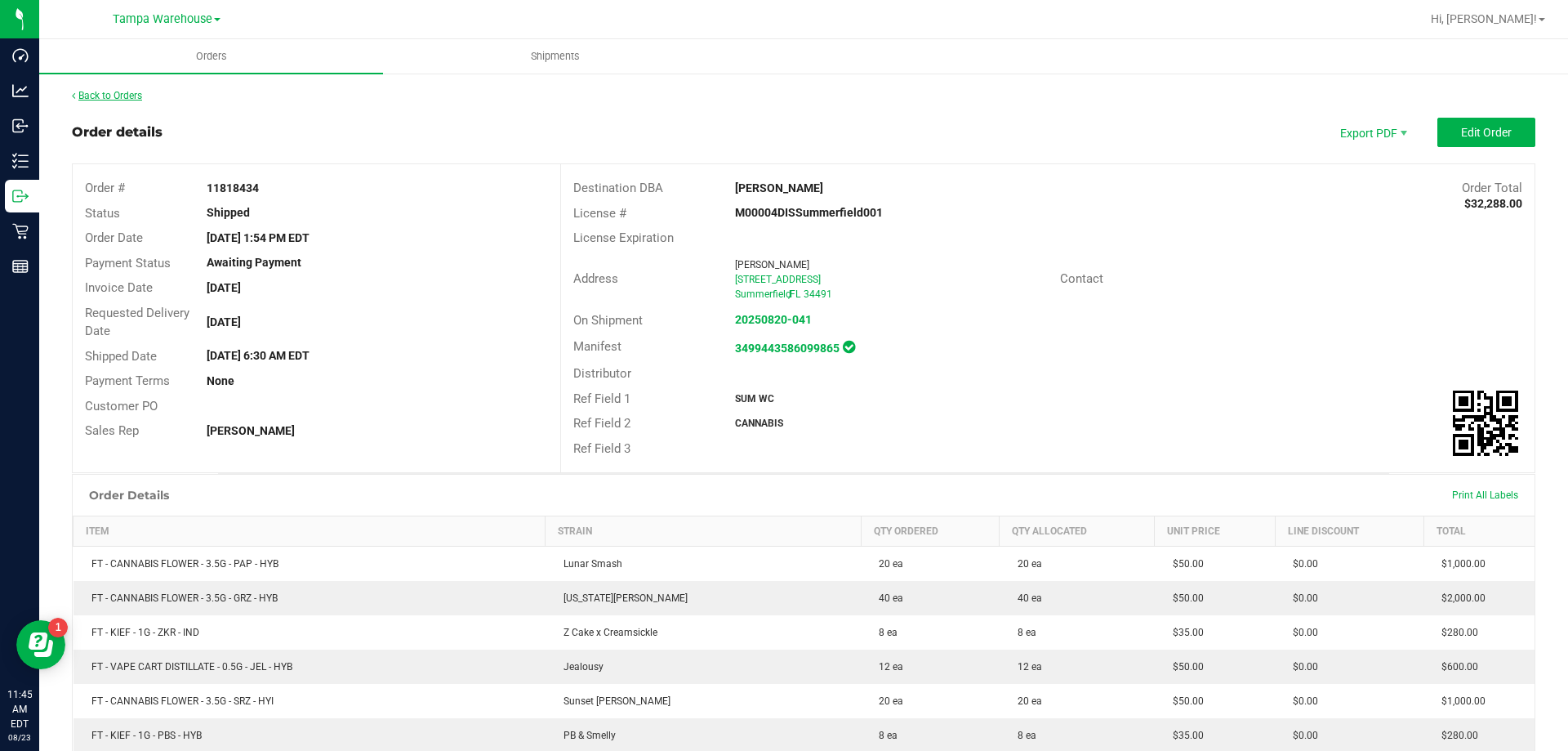
click at [116, 96] on link "Back to Orders" at bounding box center [107, 95] width 70 height 12
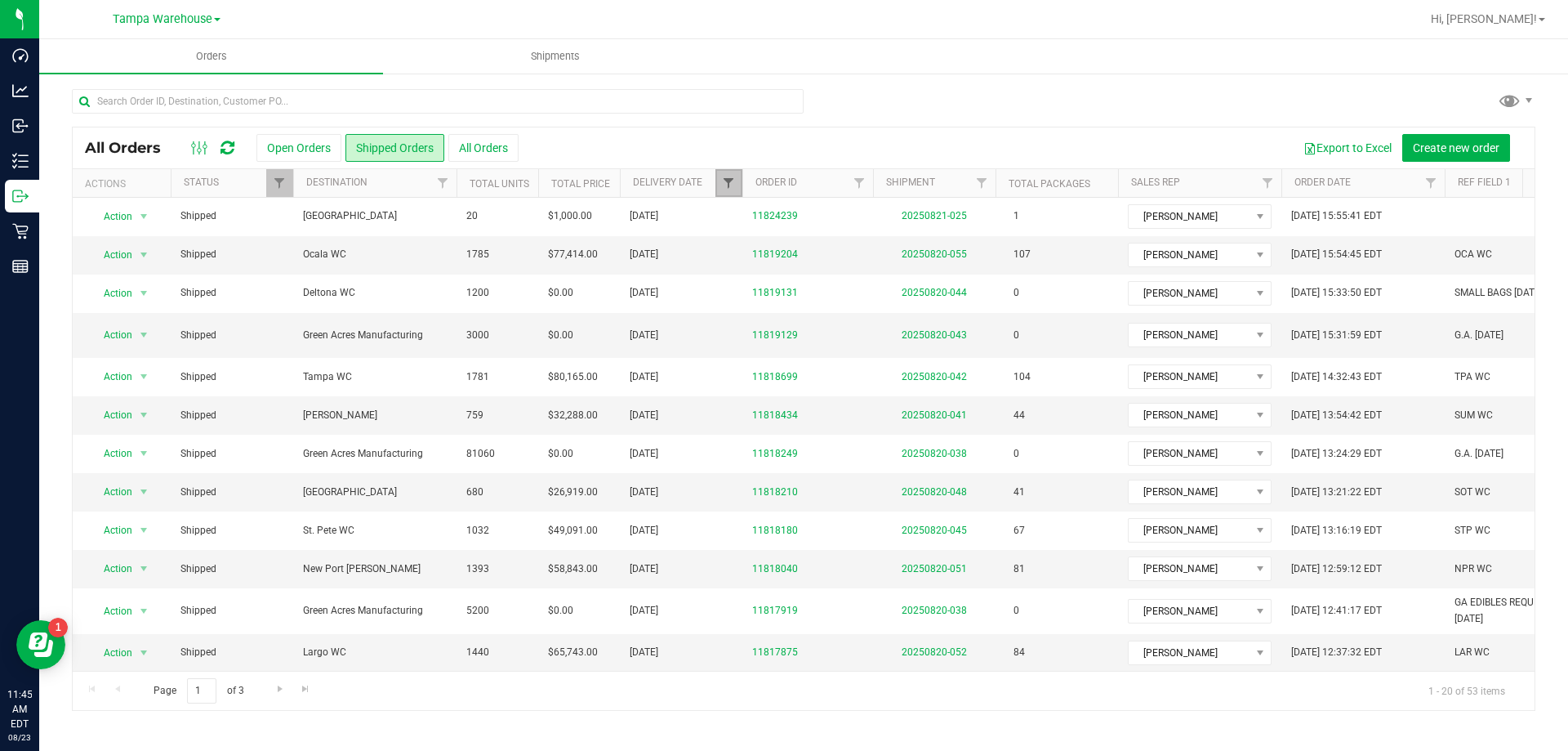
click at [728, 178] on span "Filter" at bounding box center [729, 183] width 13 height 13
click at [884, 276] on span "select" at bounding box center [881, 282] width 13 height 13
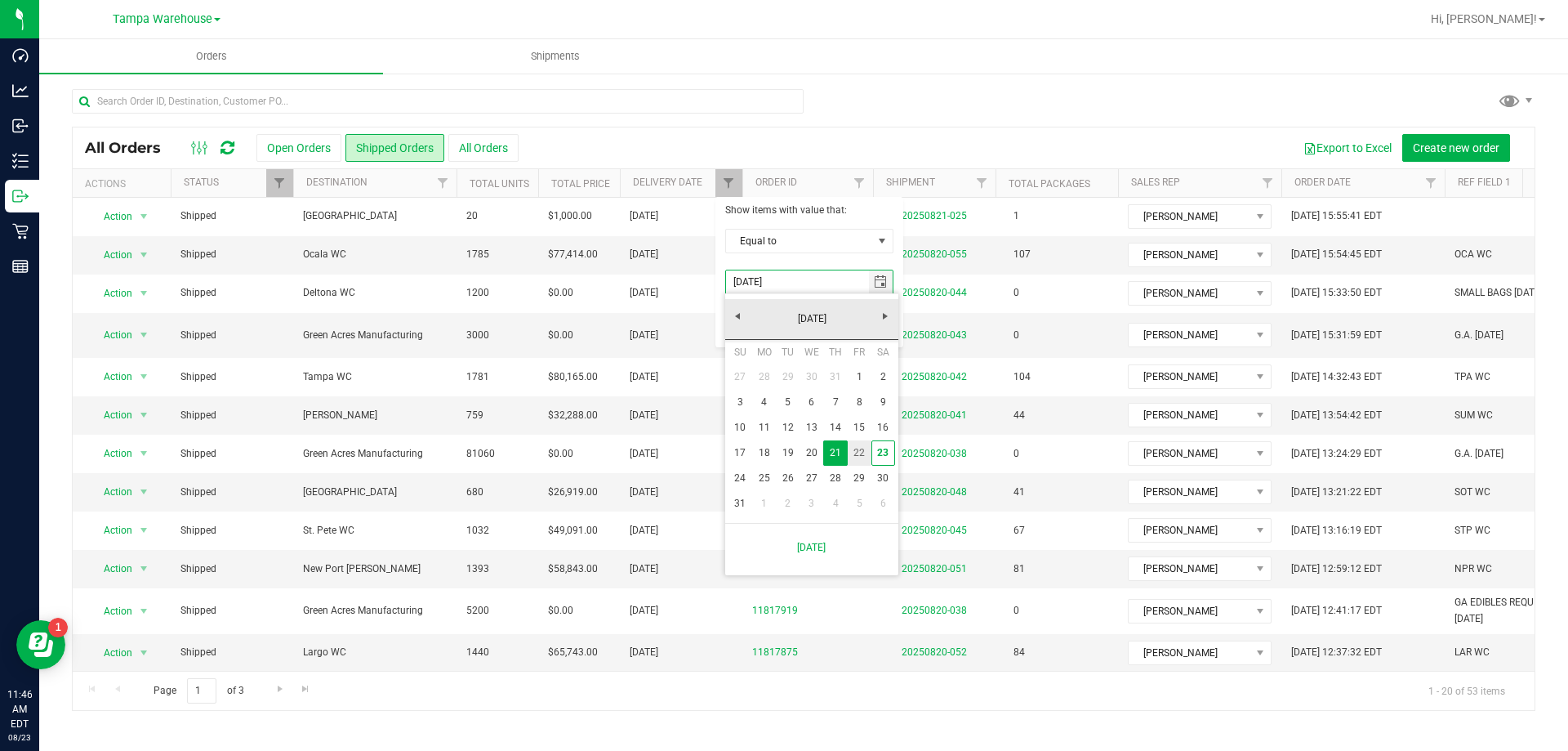
click at [857, 457] on link "22" at bounding box center [860, 453] width 24 height 25
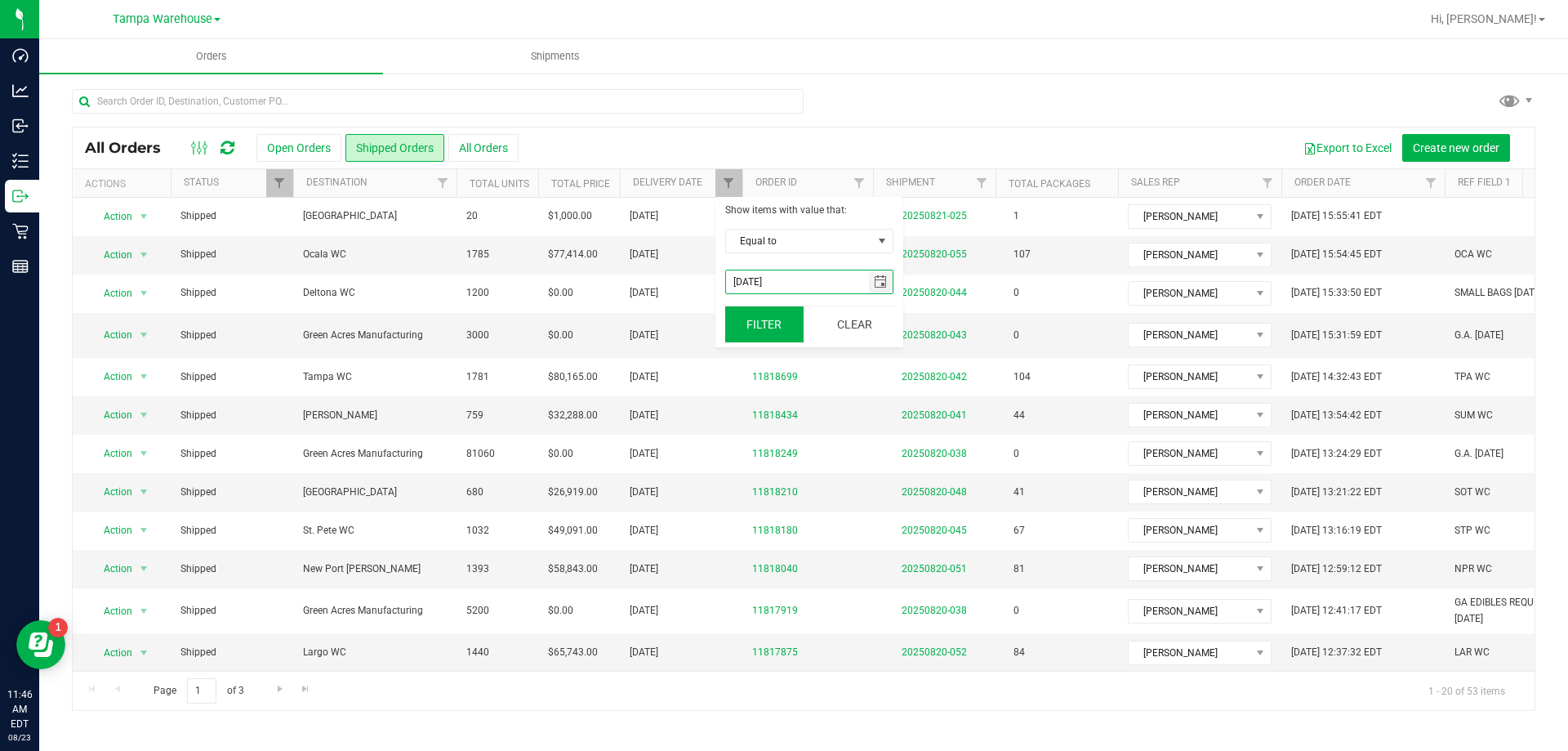
click at [733, 316] on button "Filter" at bounding box center [763, 324] width 78 height 36
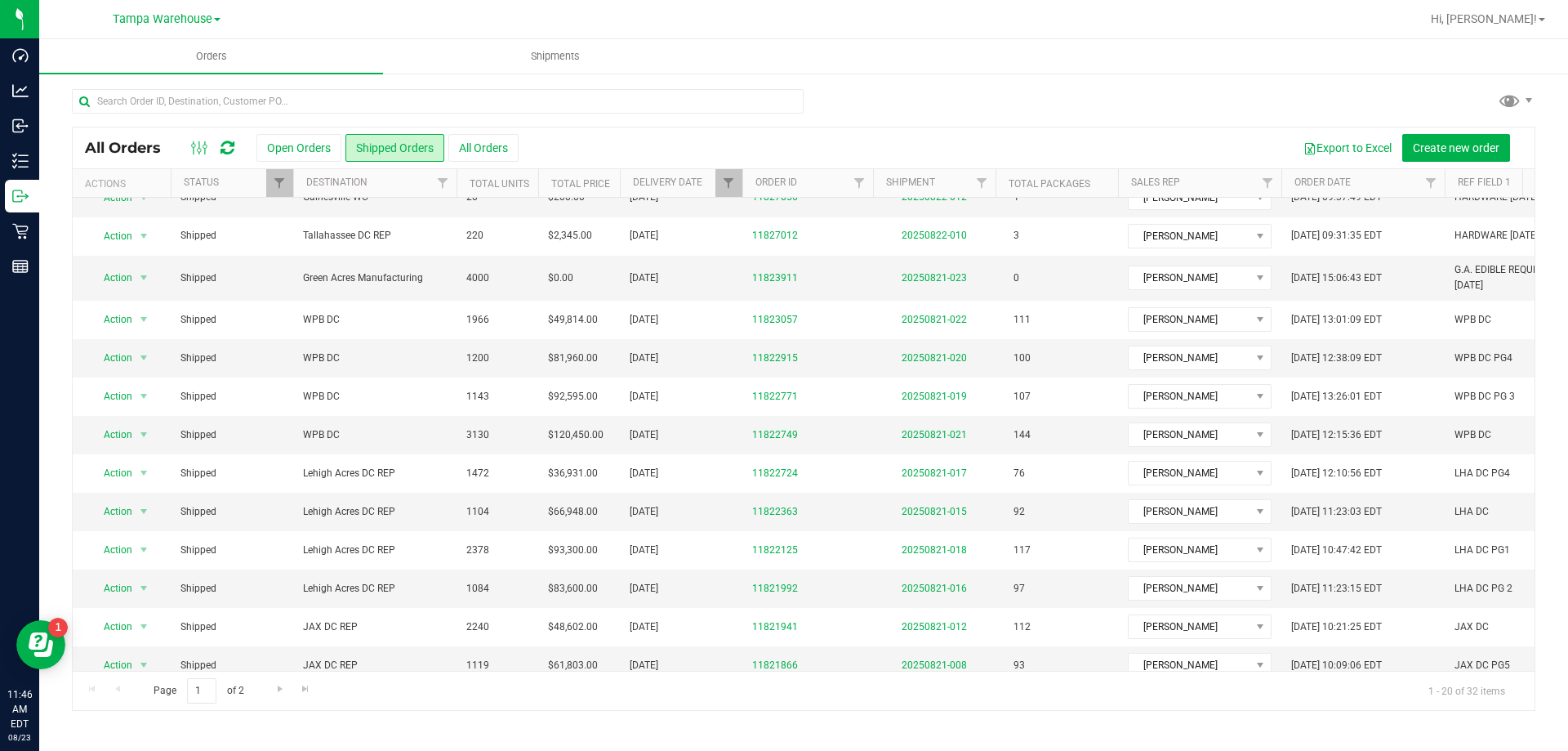
scroll to position [313, 0]
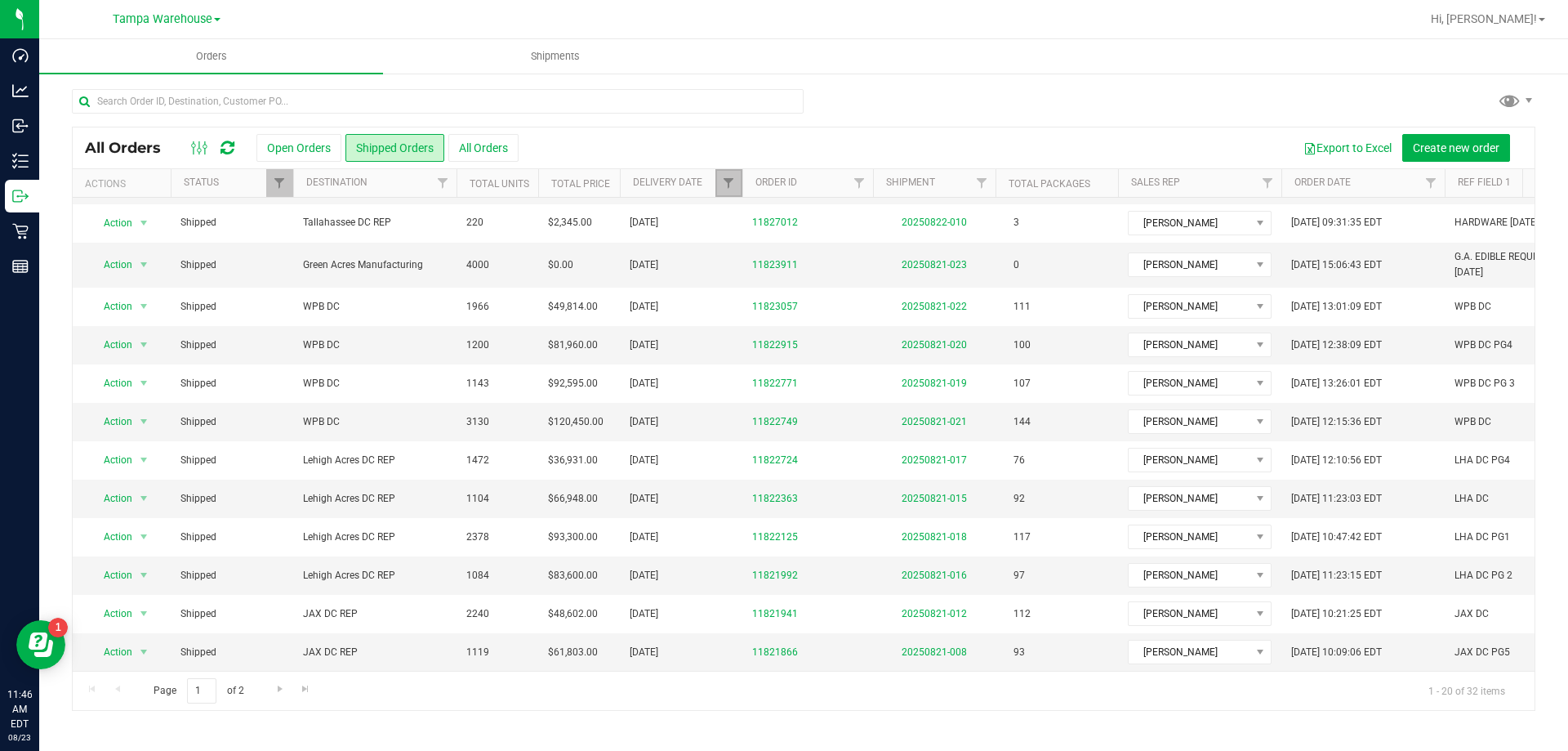
click at [715, 192] on link "Filter" at bounding box center [729, 183] width 27 height 28
click at [884, 293] on span "select" at bounding box center [881, 282] width 24 height 23
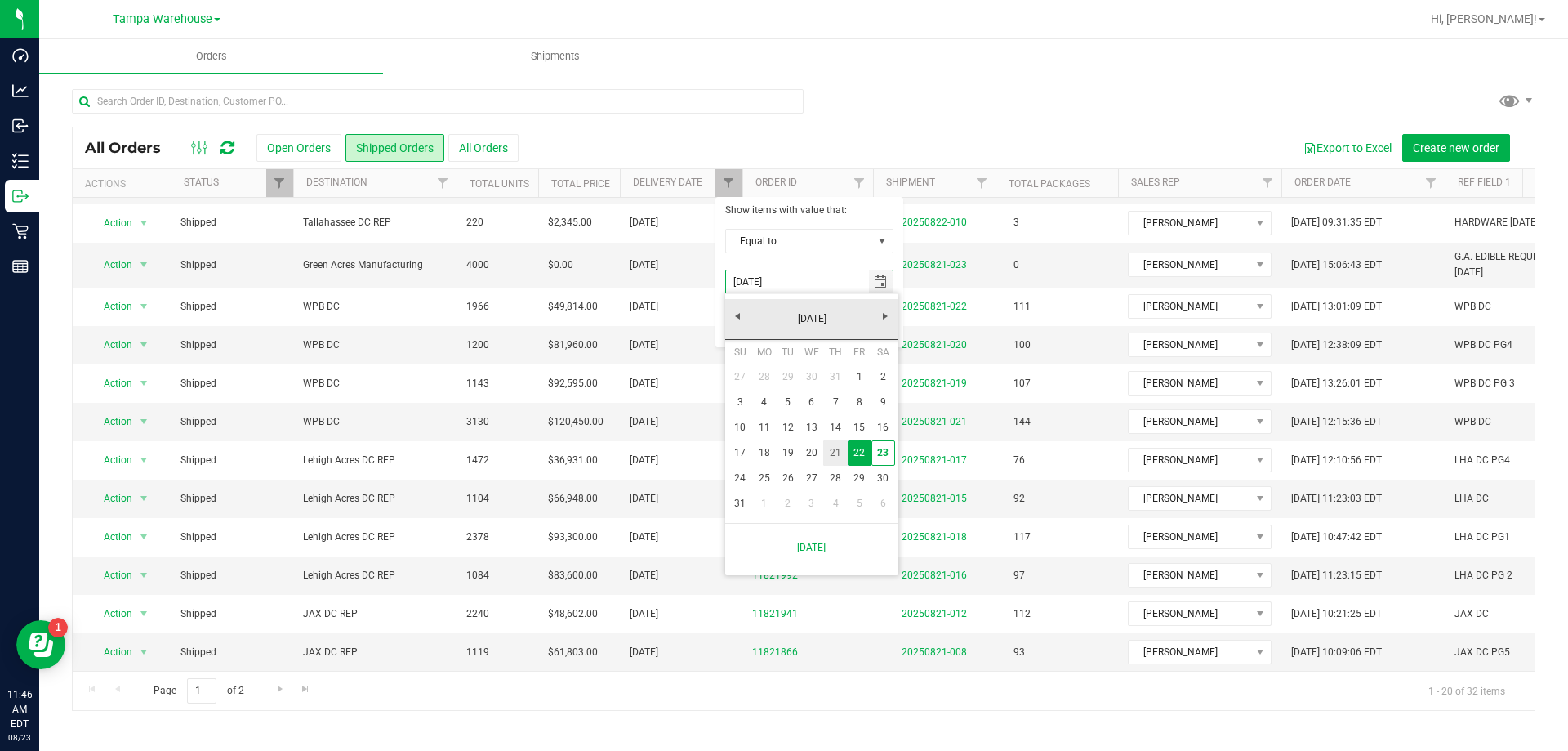
click at [835, 453] on link "21" at bounding box center [835, 453] width 24 height 25
type input "8/21/2025"
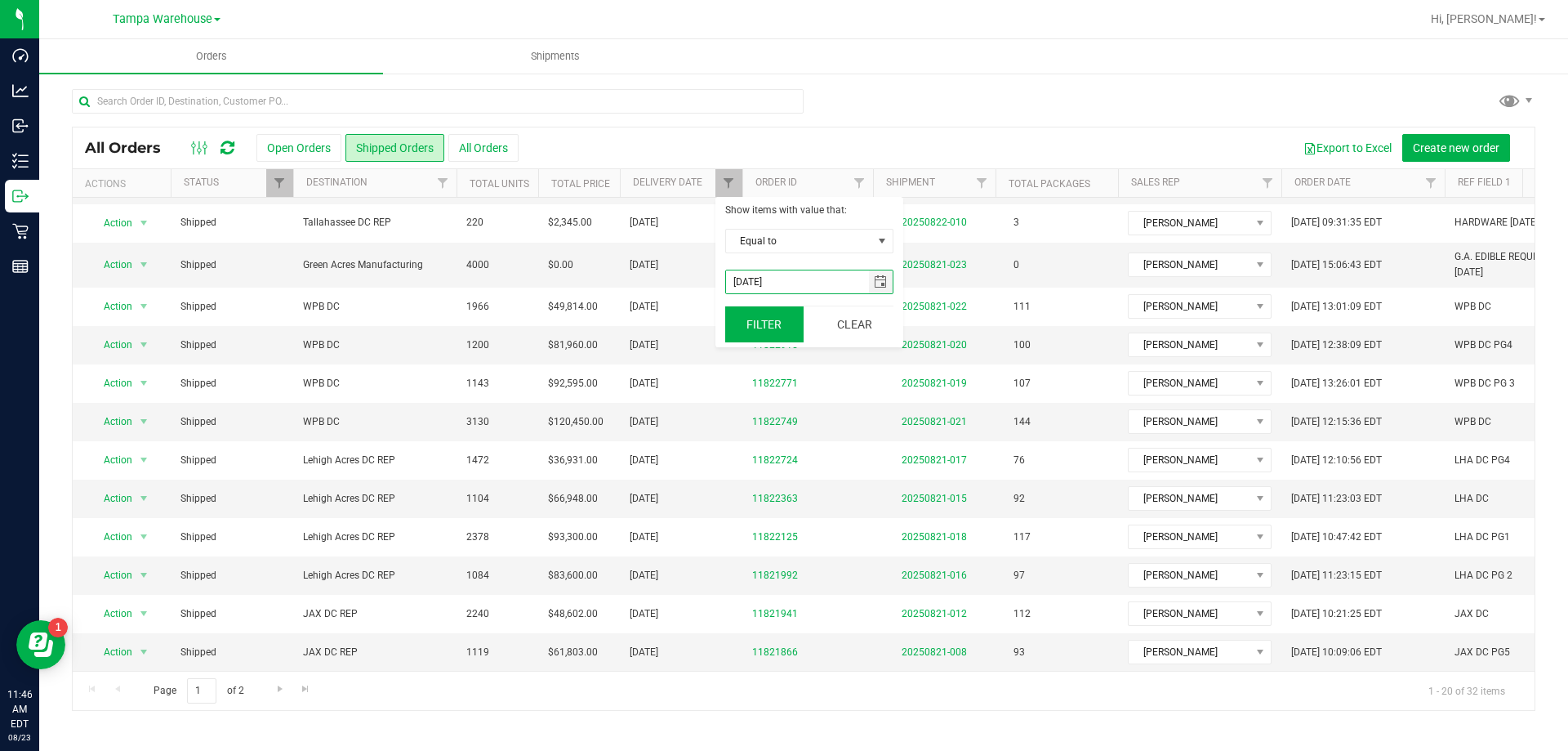
click at [761, 332] on button "Filter" at bounding box center [763, 324] width 78 height 36
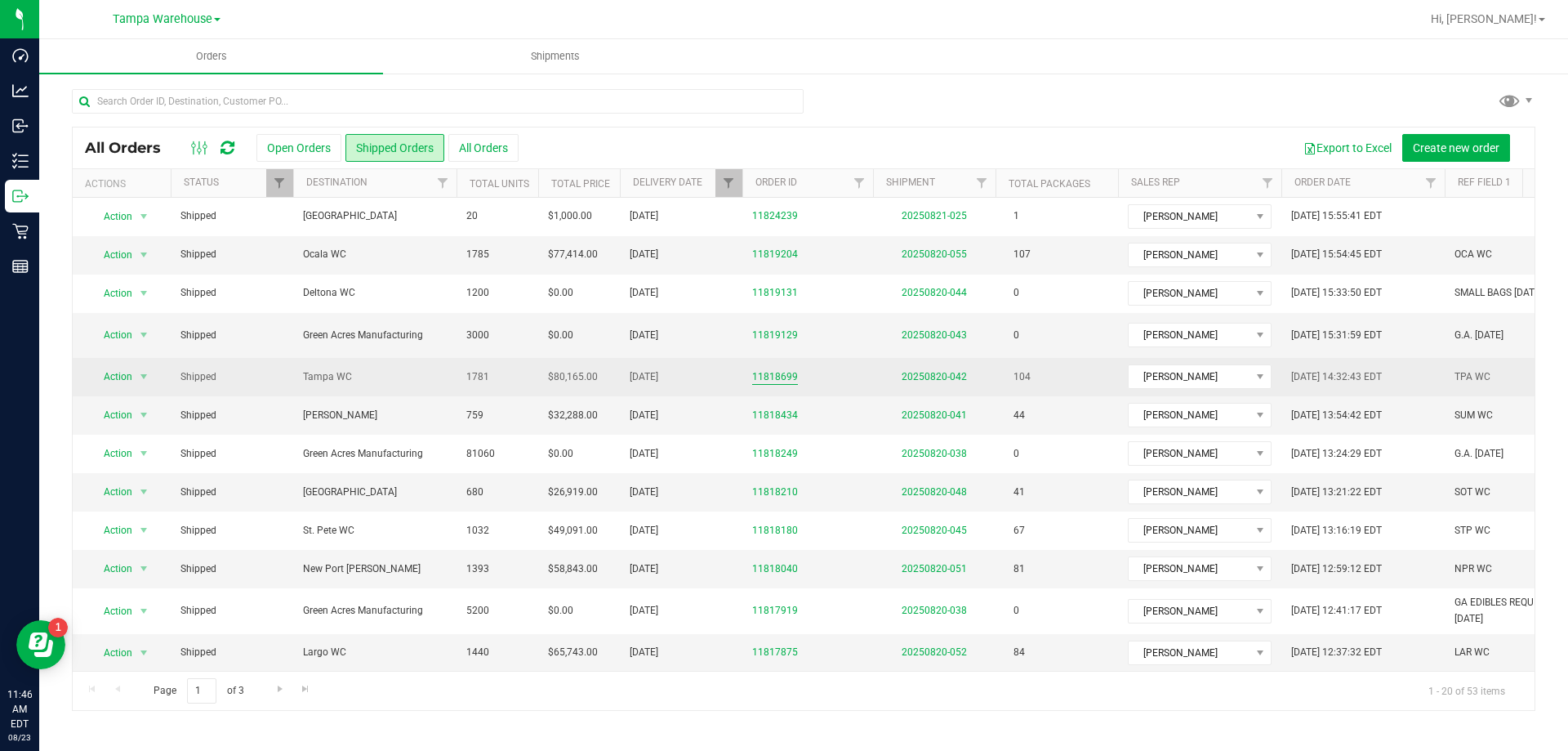
click at [772, 370] on link "11818699" at bounding box center [775, 376] width 46 height 15
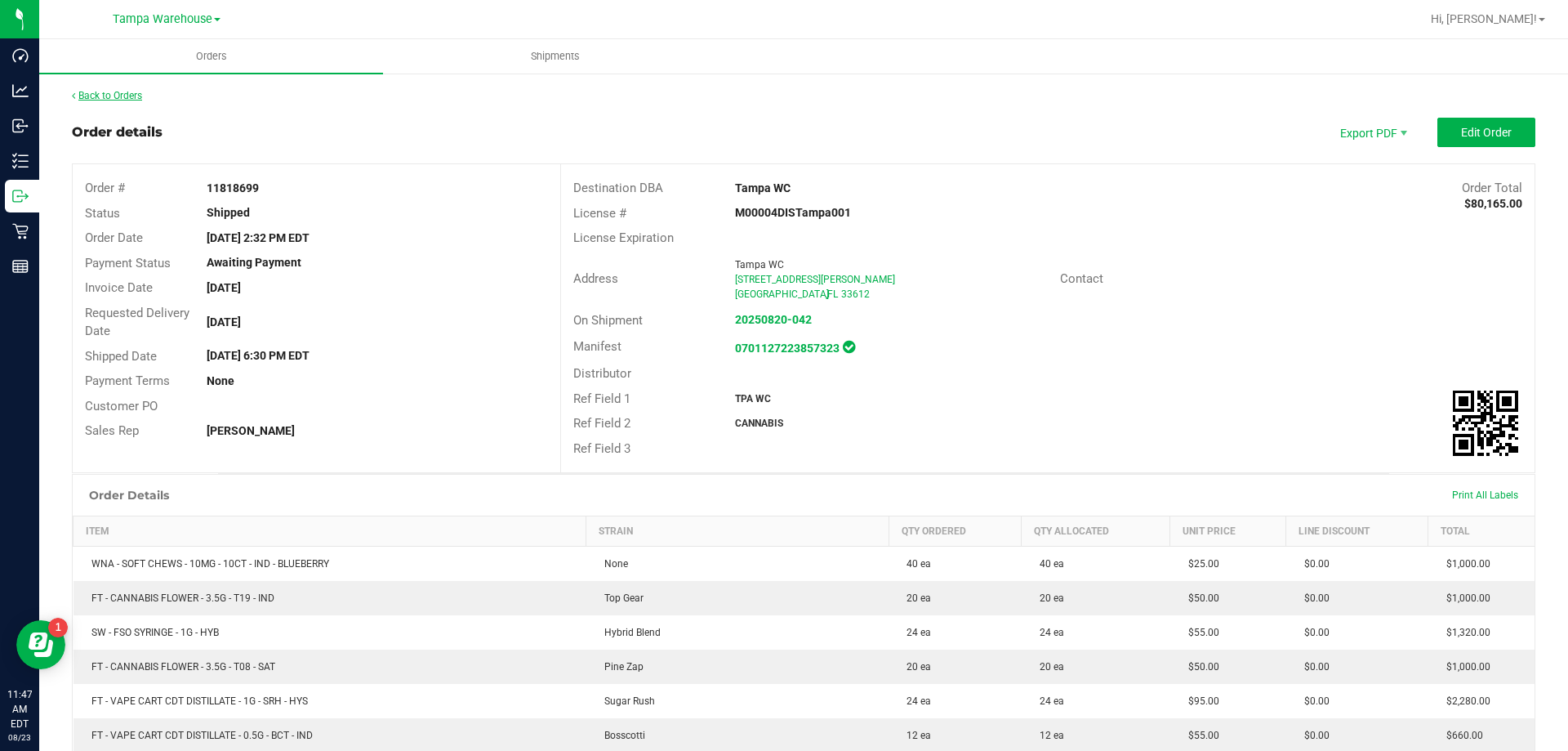
click at [128, 91] on link "Back to Orders" at bounding box center [107, 95] width 70 height 12
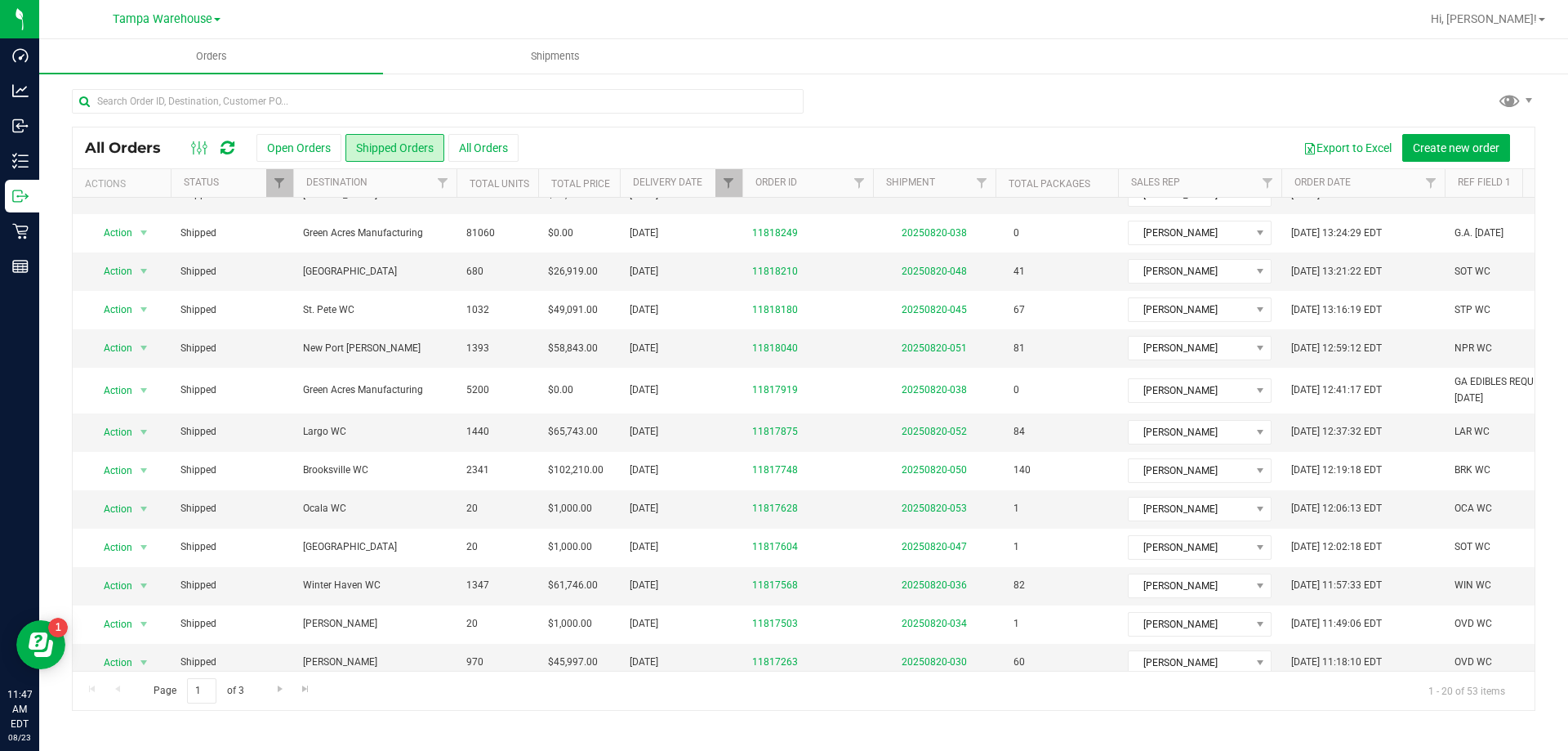
scroll to position [221, 0]
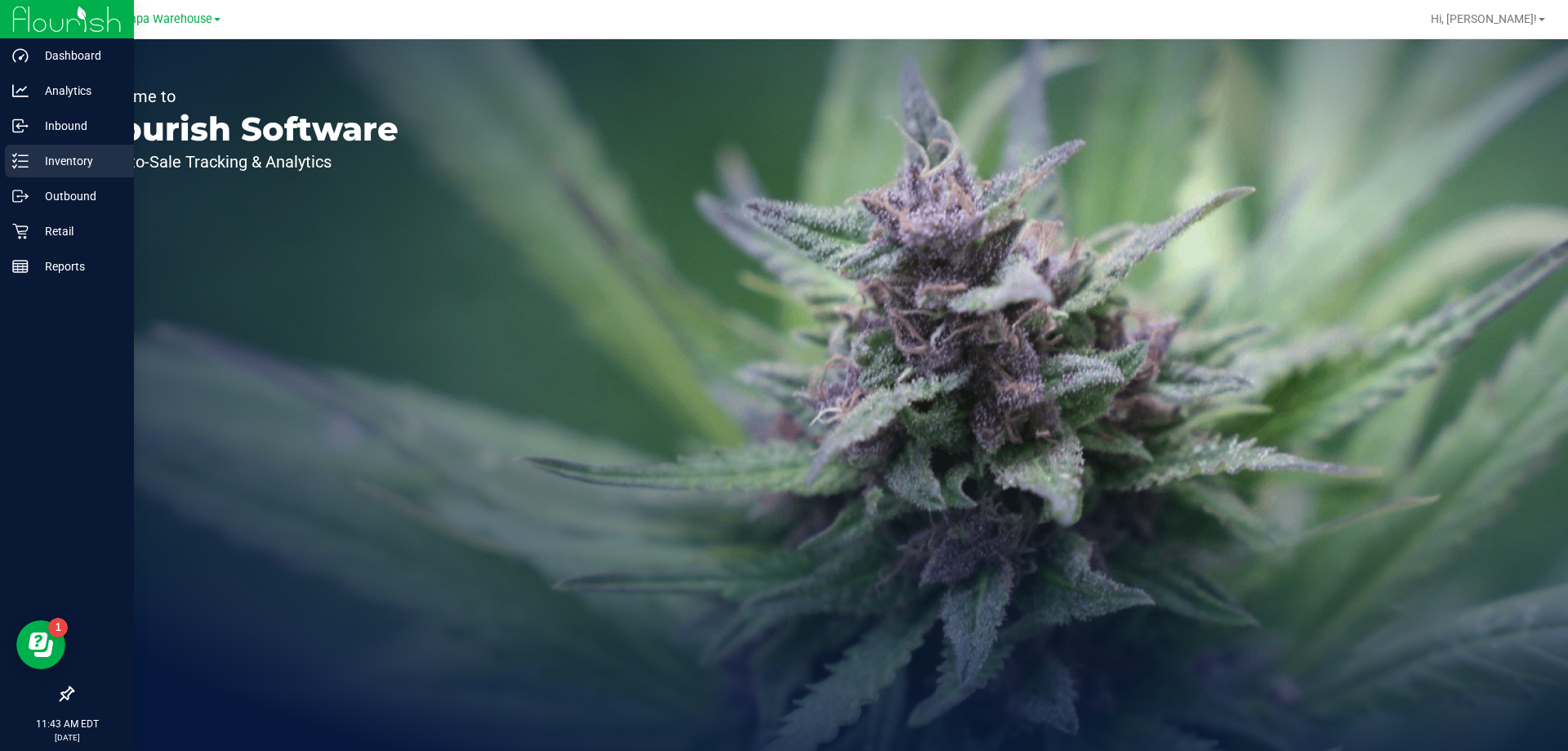
click at [64, 150] on div "Inventory" at bounding box center [69, 161] width 129 height 33
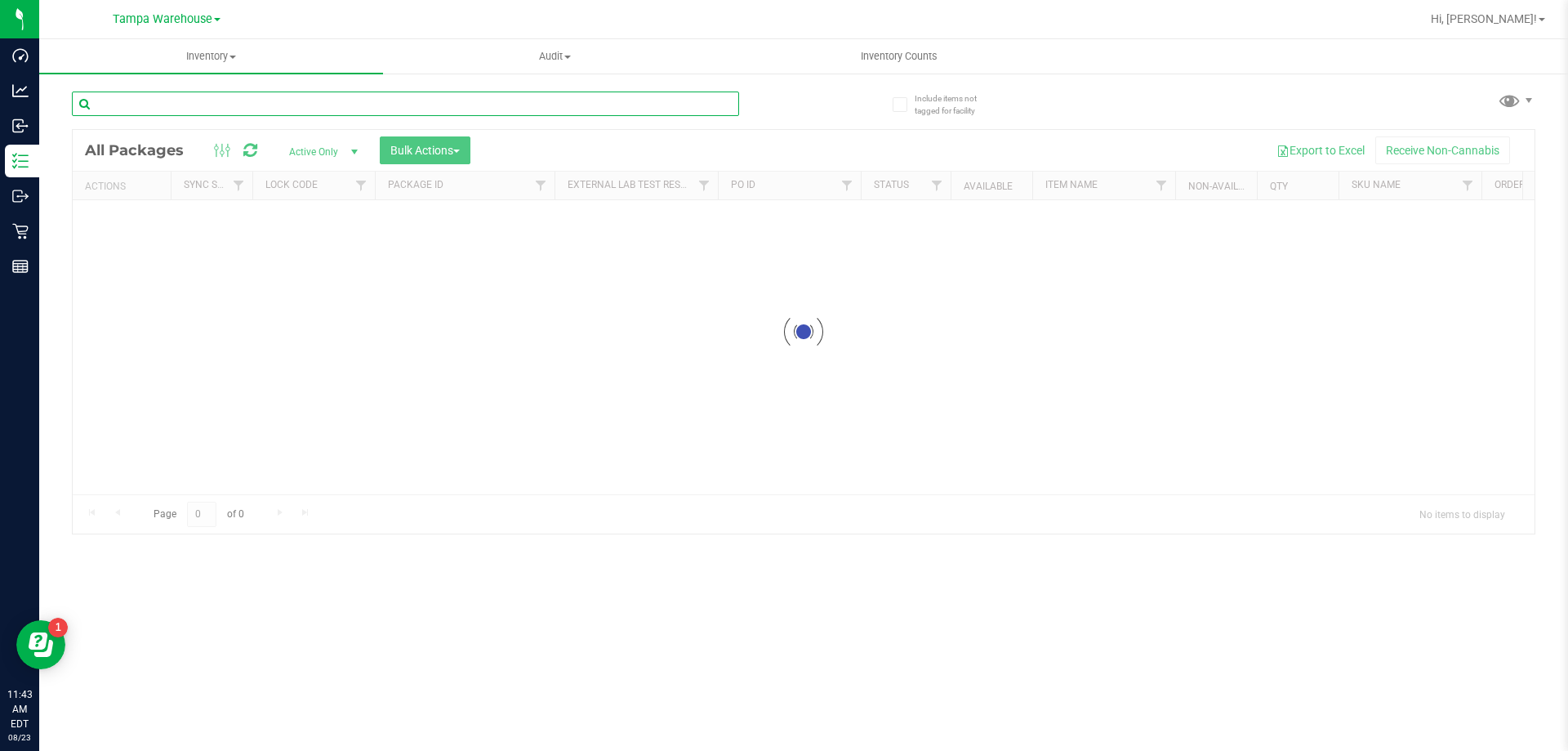
click at [206, 108] on input "text" at bounding box center [405, 103] width 667 height 24
paste input "FT - HASH COIN - 2G - SAT"
type input "FT - HASH COIN - 2G - SAT"
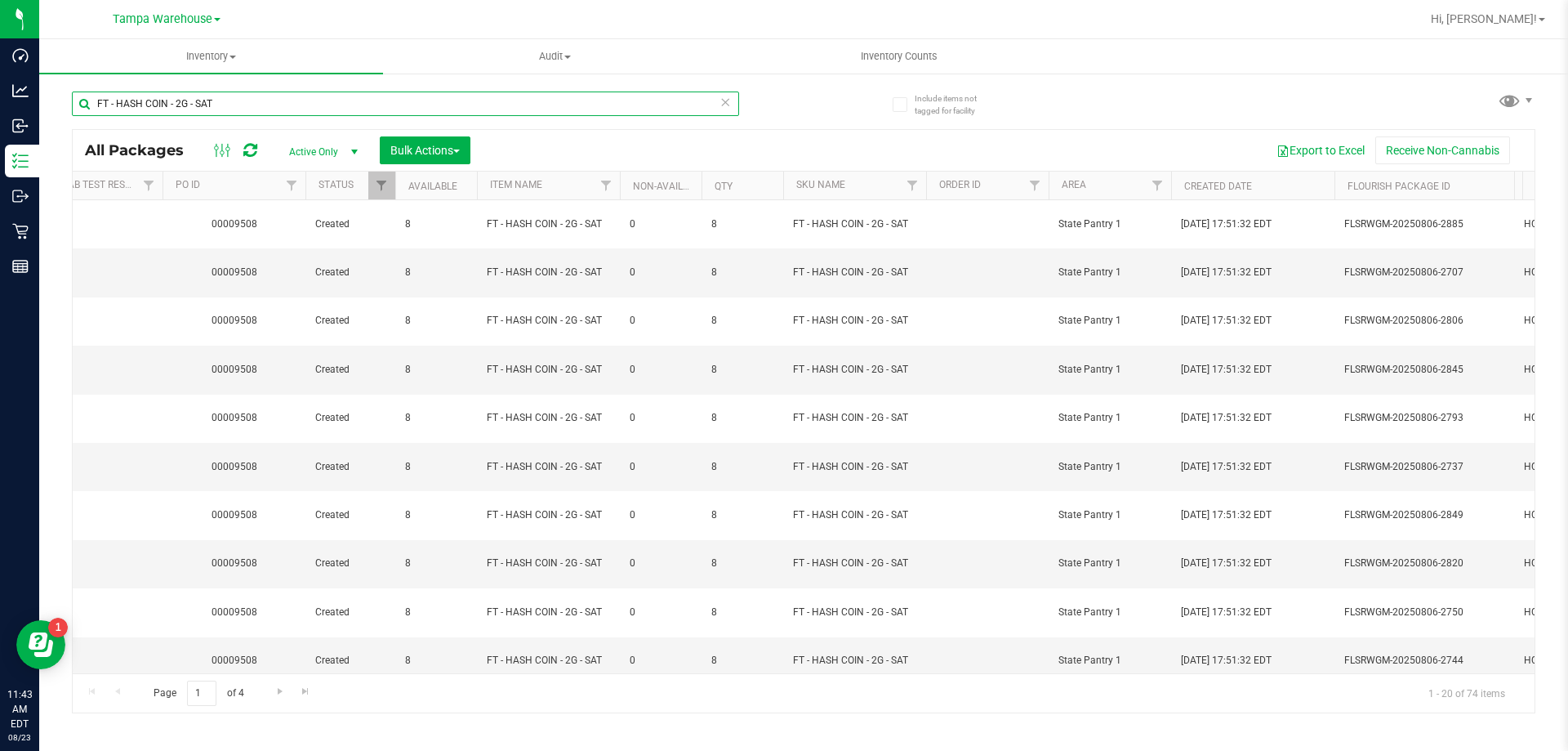
scroll to position [0, 632]
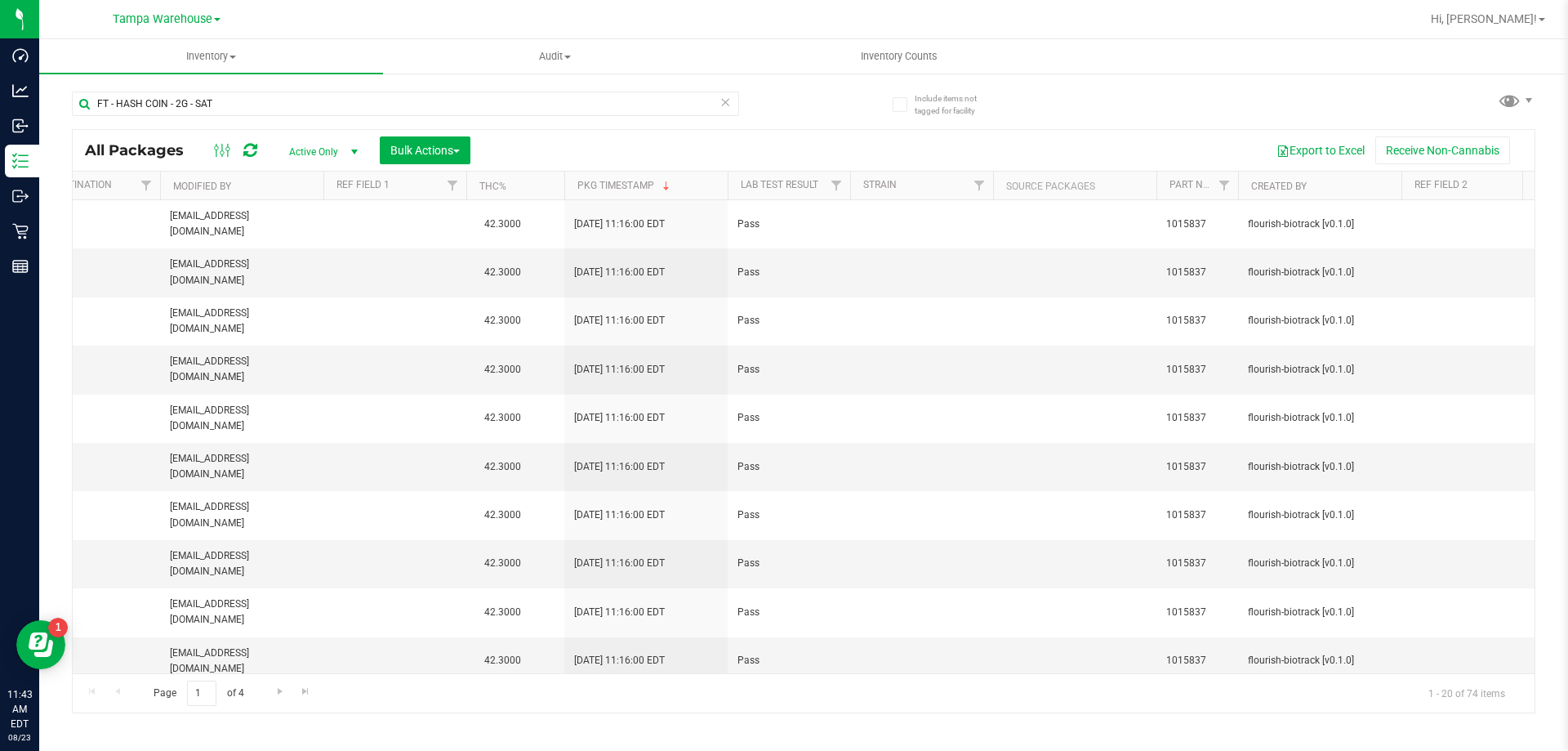
drag, startPoint x: 836, startPoint y: 673, endPoint x: 710, endPoint y: 675, distance: 126.0
click at [710, 675] on div "Page 1 of 4 1 - 20 of 74 items" at bounding box center [804, 692] width 1462 height 39
drag, startPoint x: 659, startPoint y: 672, endPoint x: 364, endPoint y: 680, distance: 295.1
click at [373, 678] on div "Page 1 of 4 1 - 20 of 74 items" at bounding box center [804, 692] width 1462 height 39
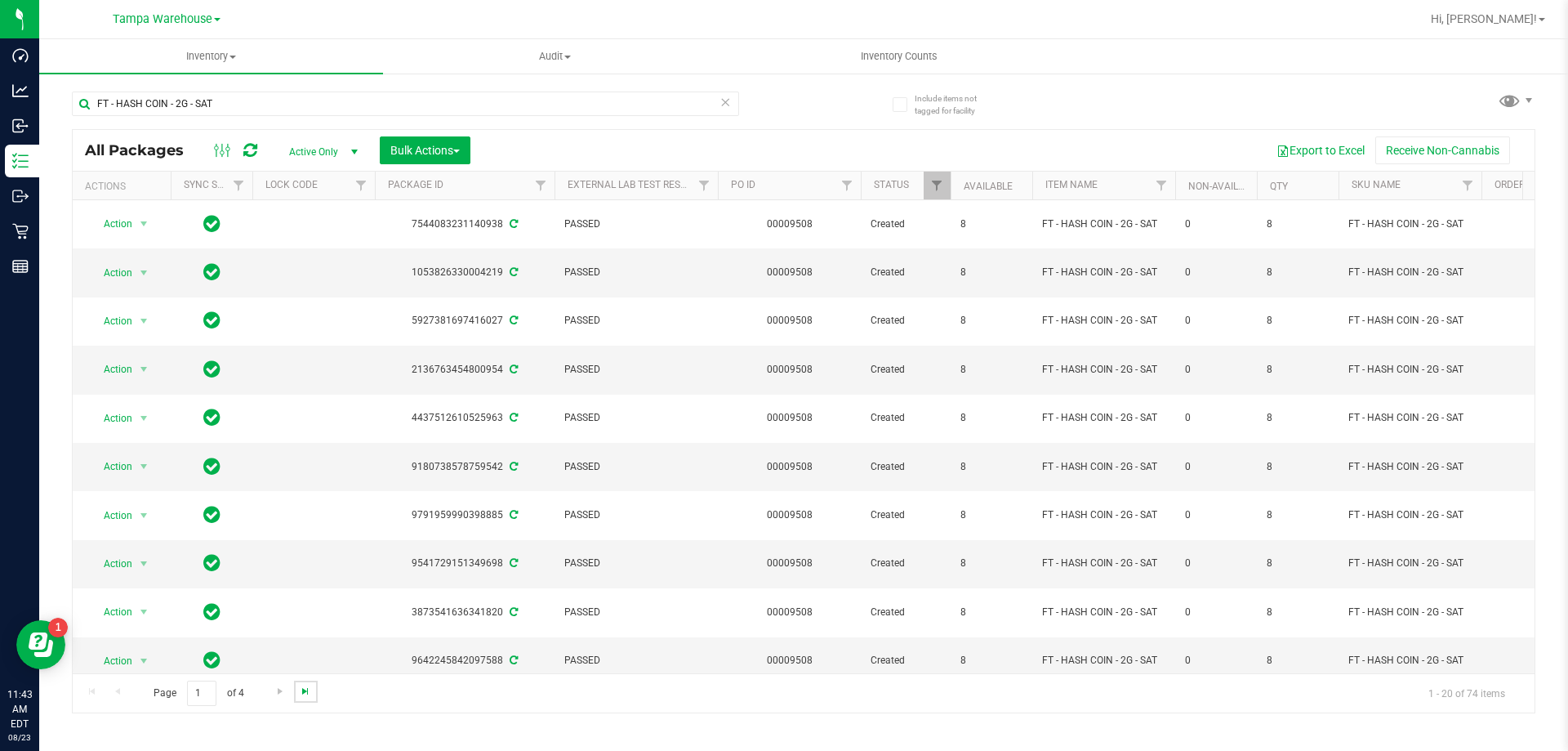
click at [303, 691] on span "Go to the last page" at bounding box center [306, 691] width 13 height 13
click at [938, 173] on link "Filter" at bounding box center [938, 185] width 27 height 28
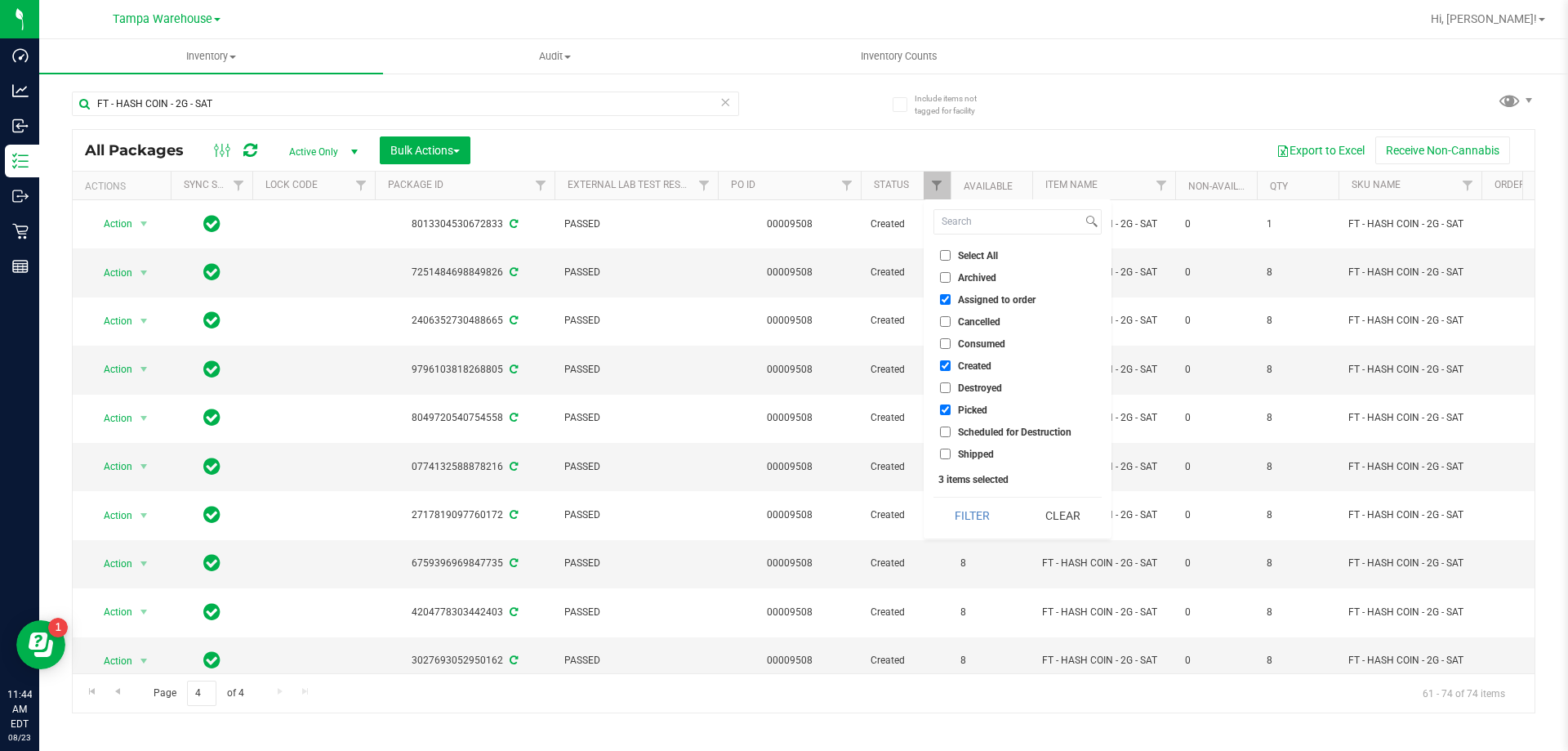
click at [948, 406] on input "Picked" at bounding box center [944, 409] width 11 height 11
checkbox input "false"
click at [948, 360] on input "Created" at bounding box center [944, 365] width 11 height 11
checkbox input "false"
click at [944, 298] on input "Assigned to order" at bounding box center [944, 298] width 11 height 11
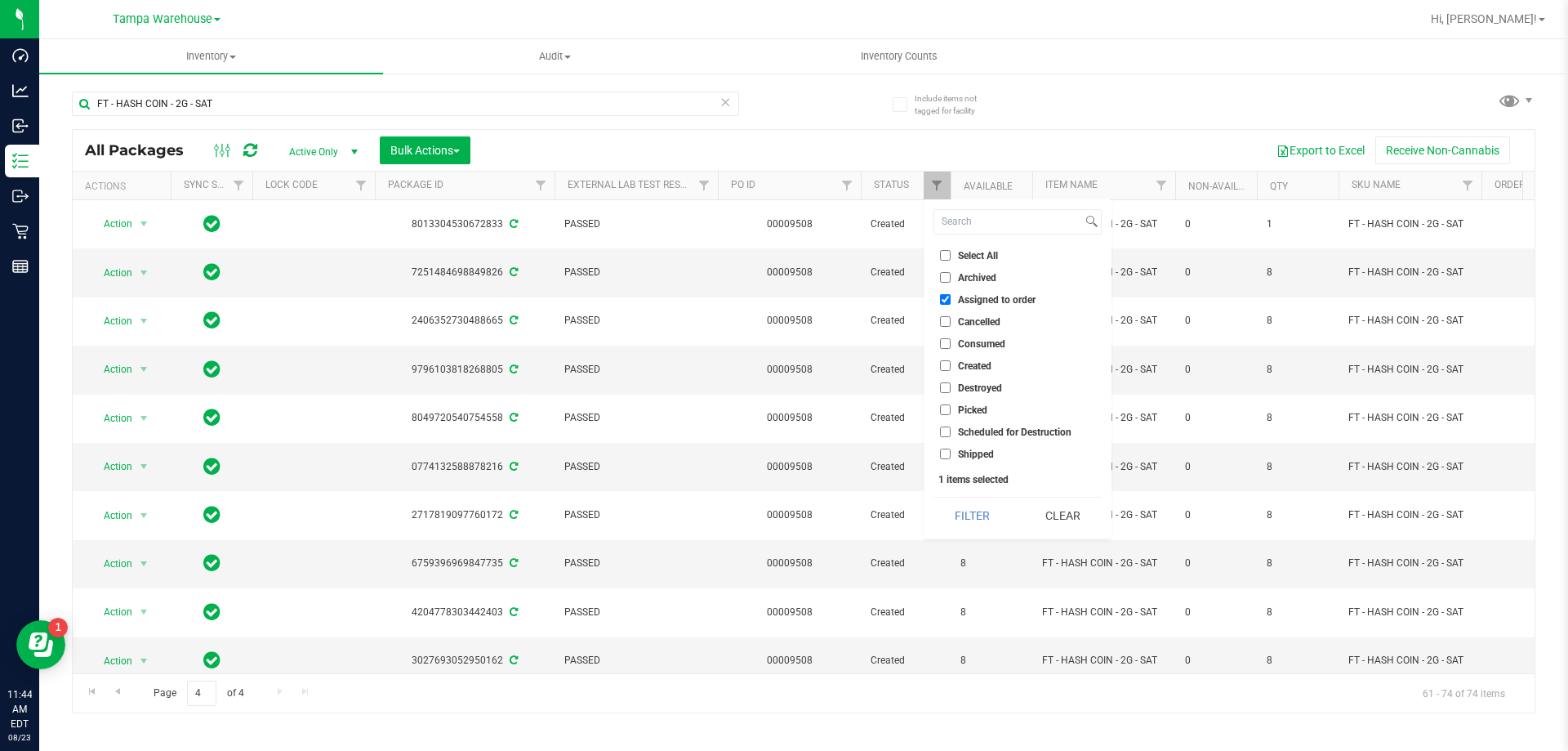
checkbox input "false"
click at [943, 456] on input "Shipped" at bounding box center [944, 453] width 11 height 11
checkbox input "true"
click at [956, 517] on button "Filter" at bounding box center [972, 515] width 78 height 36
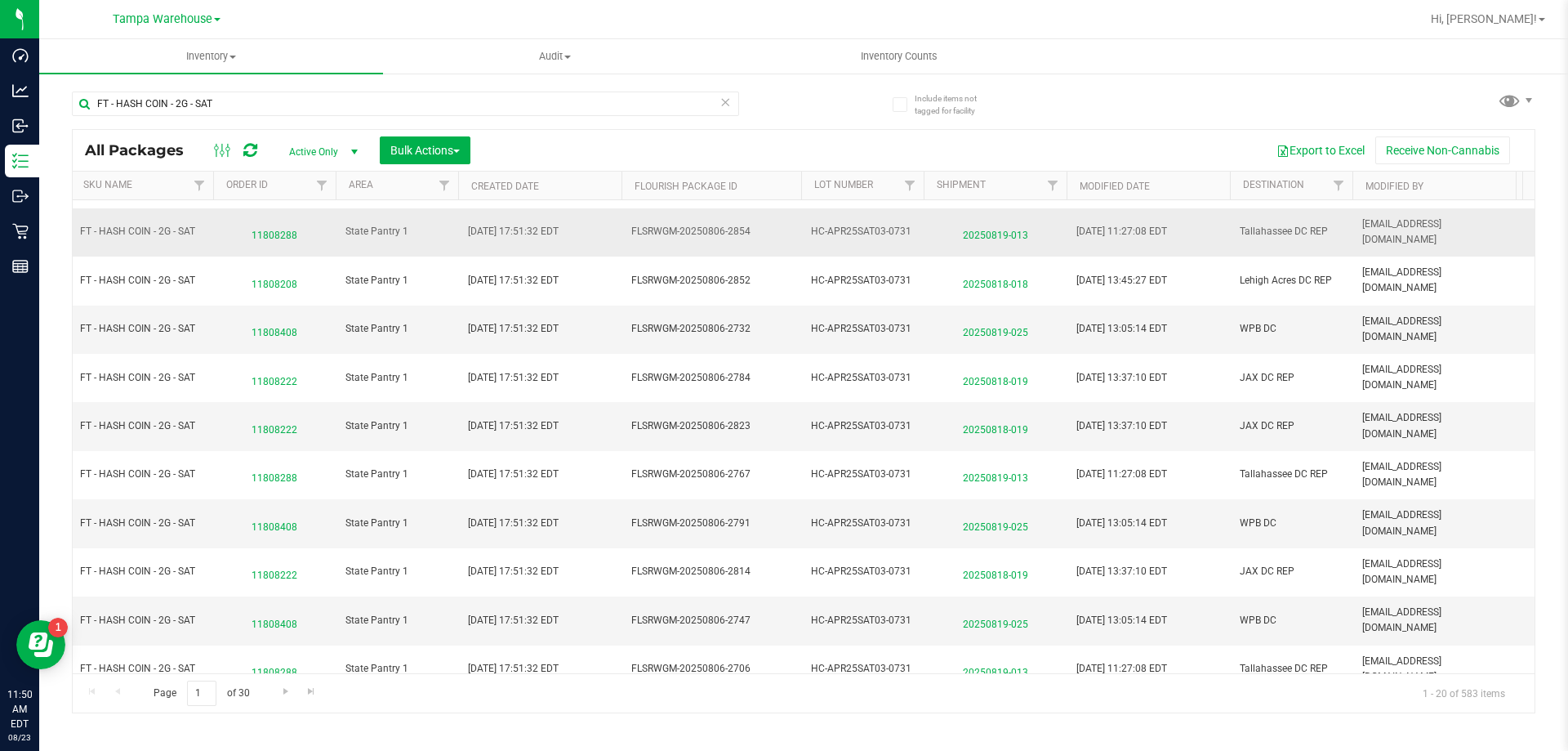
scroll to position [509, 1269]
